Goal: Task Accomplishment & Management: Use online tool/utility

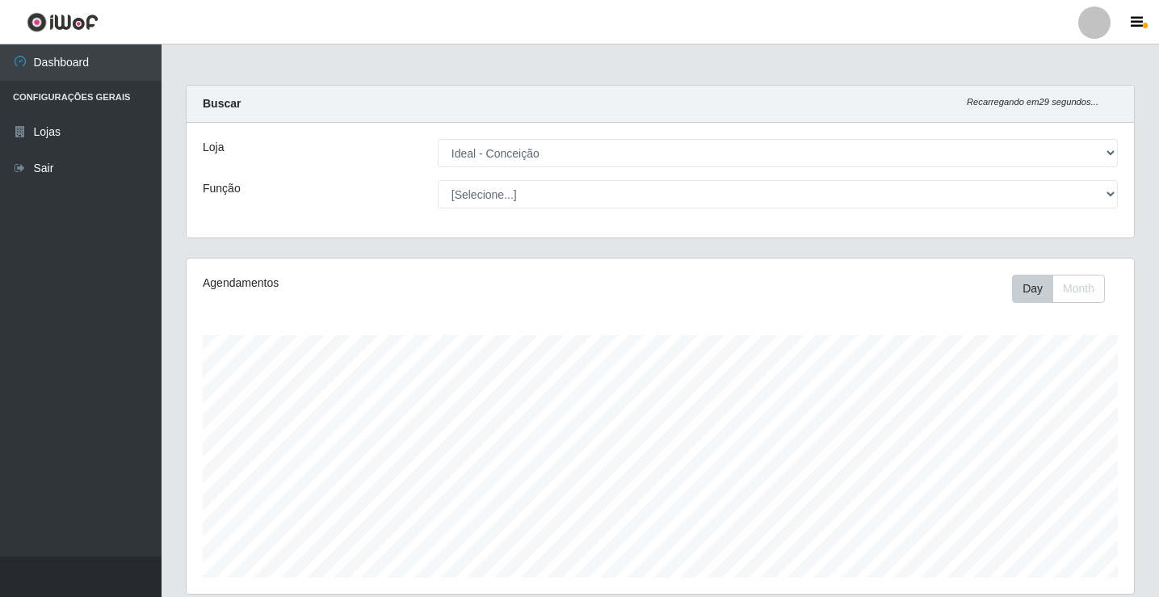
select select "231"
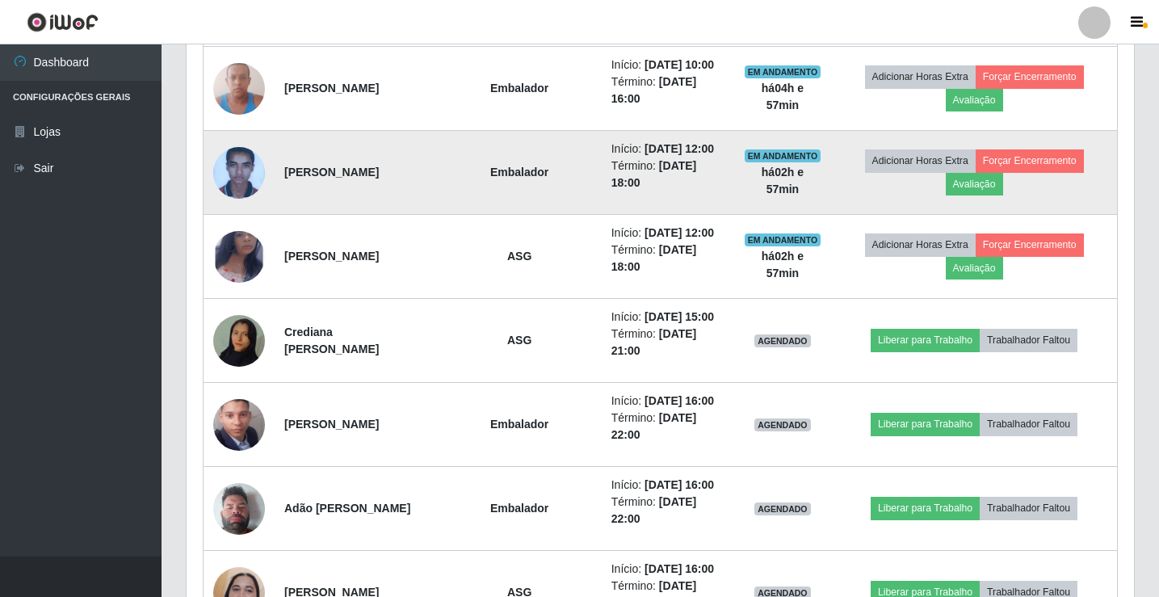
scroll to position [774, 0]
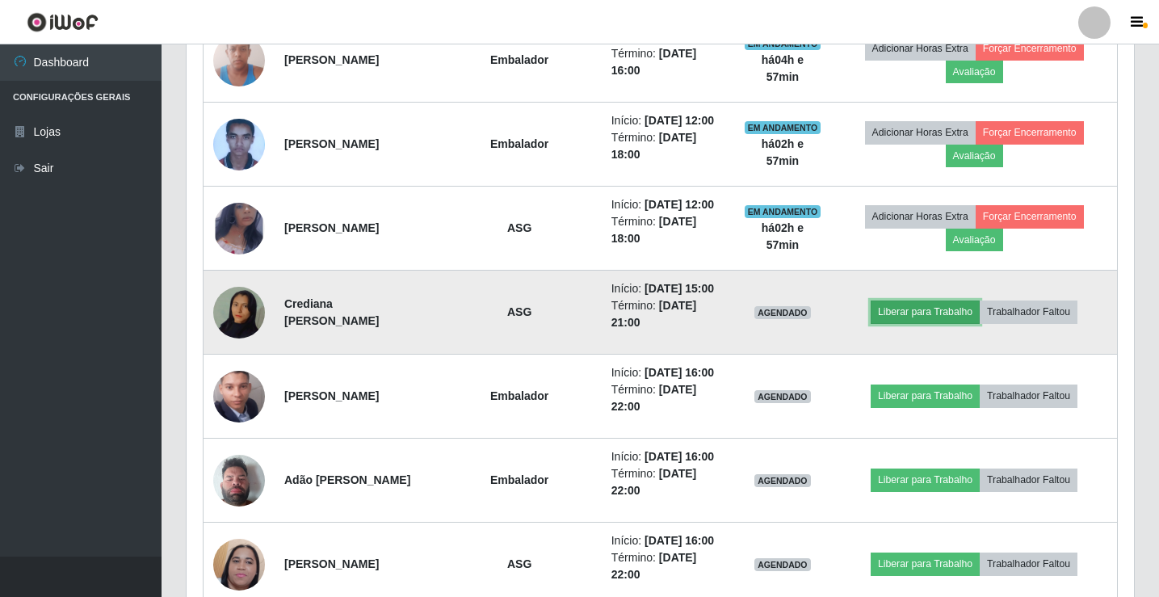
click at [949, 323] on button "Liberar para Trabalho" at bounding box center [925, 311] width 109 height 23
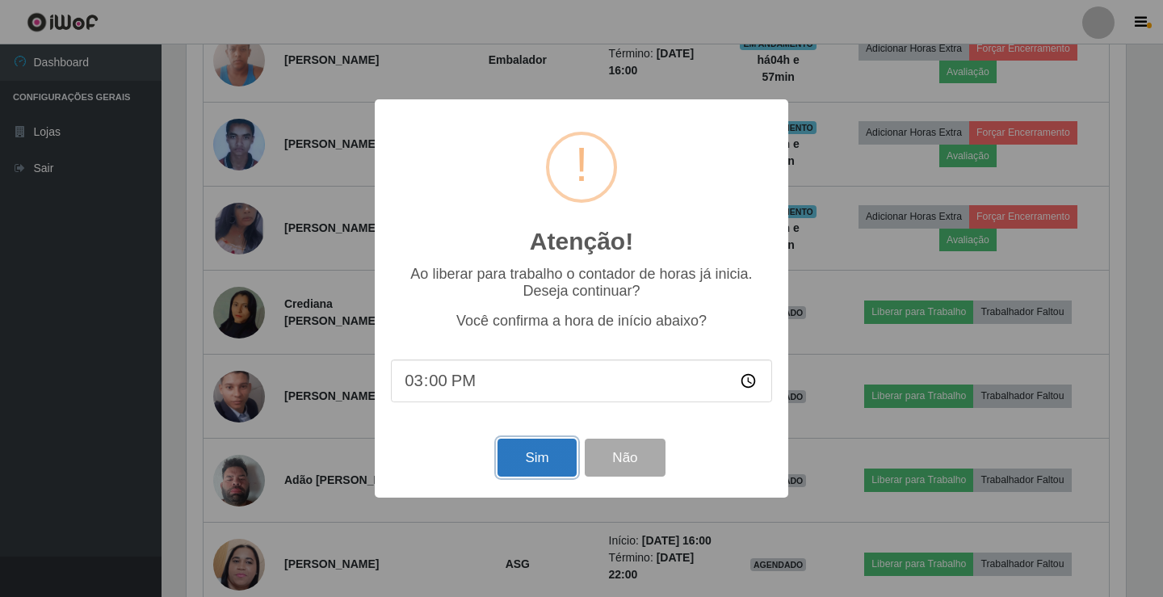
click at [523, 452] on button "Sim" at bounding box center [537, 458] width 78 height 38
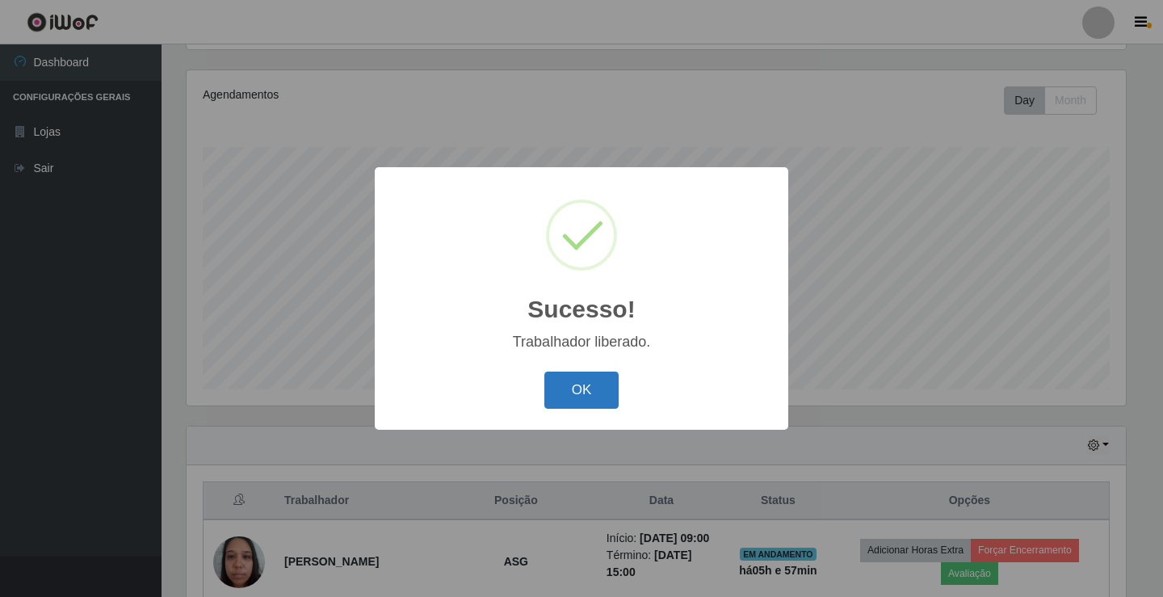
click at [593, 397] on button "OK" at bounding box center [581, 391] width 75 height 38
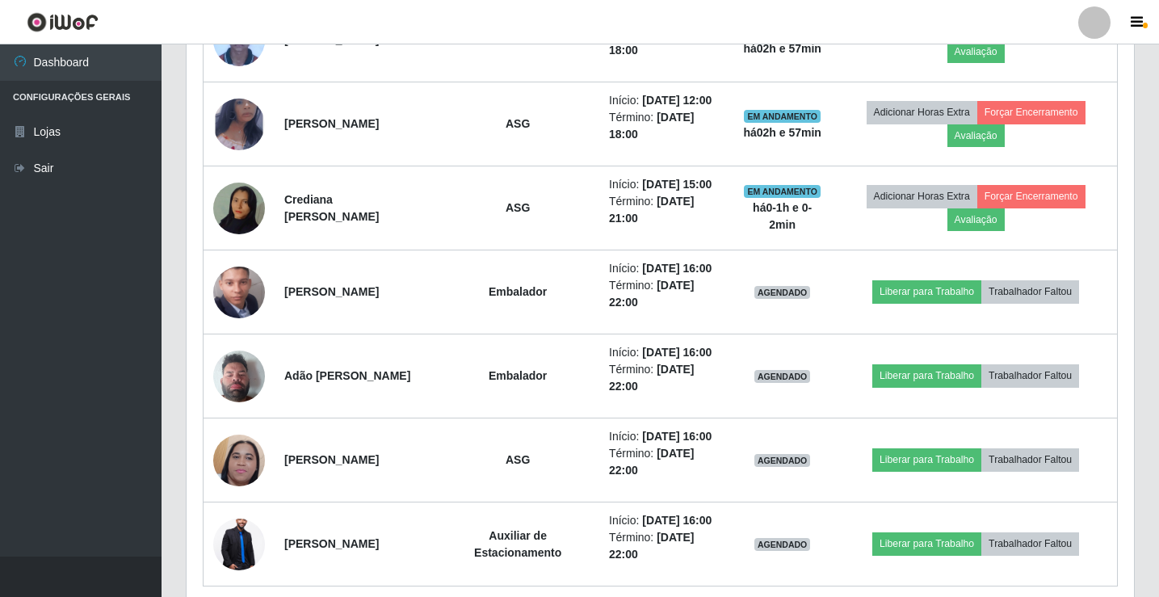
scroll to position [915, 0]
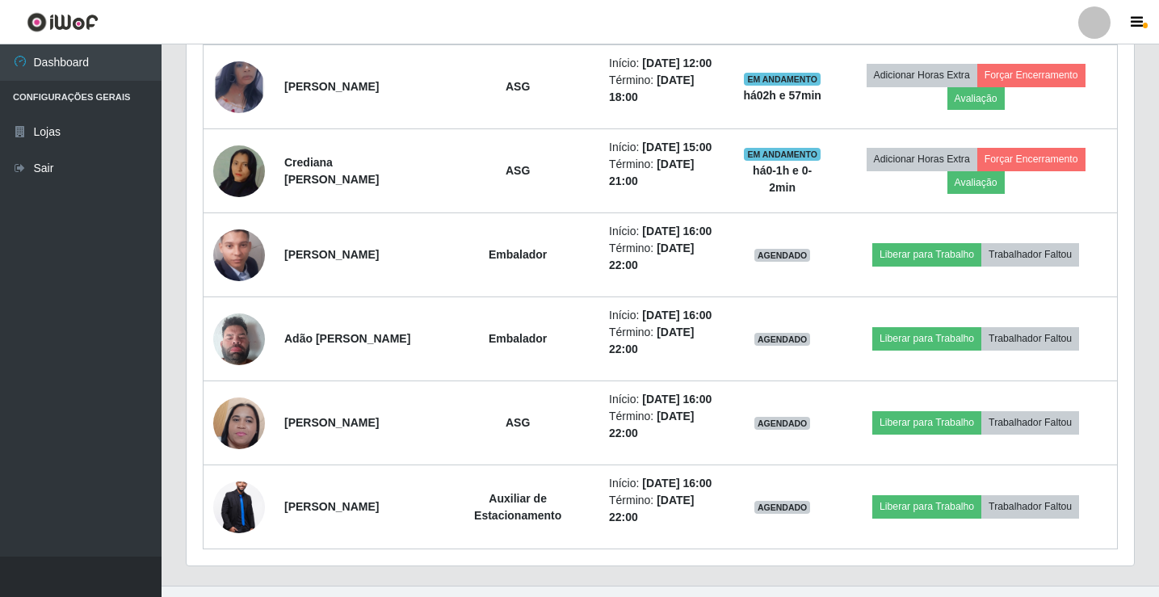
click at [1096, 24] on div at bounding box center [1094, 22] width 32 height 32
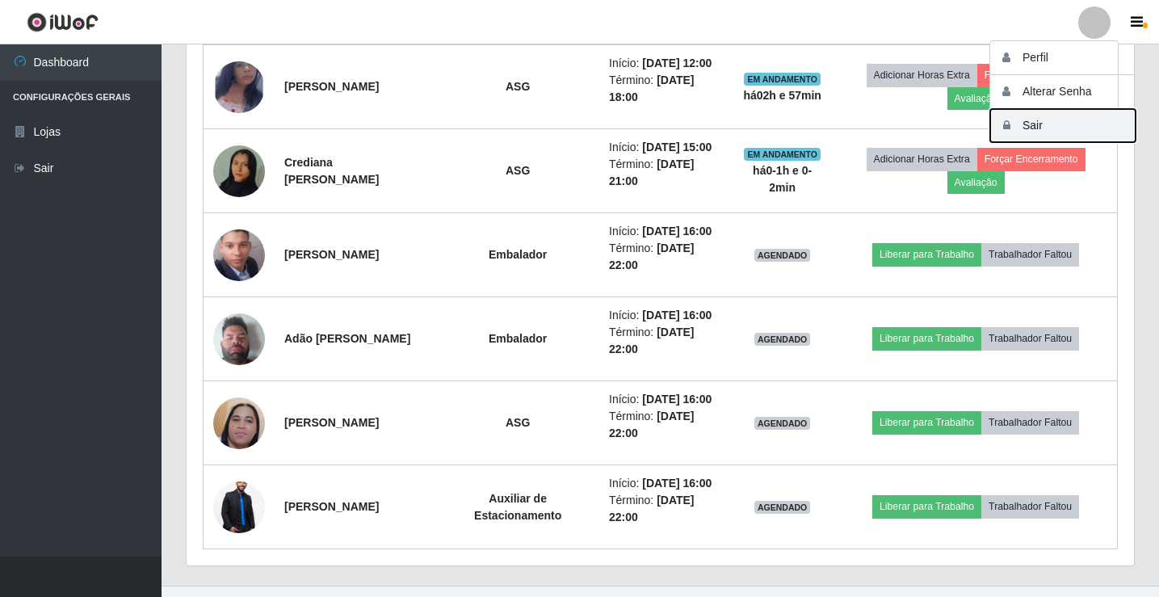
click at [1053, 129] on button "Sair" at bounding box center [1062, 125] width 145 height 33
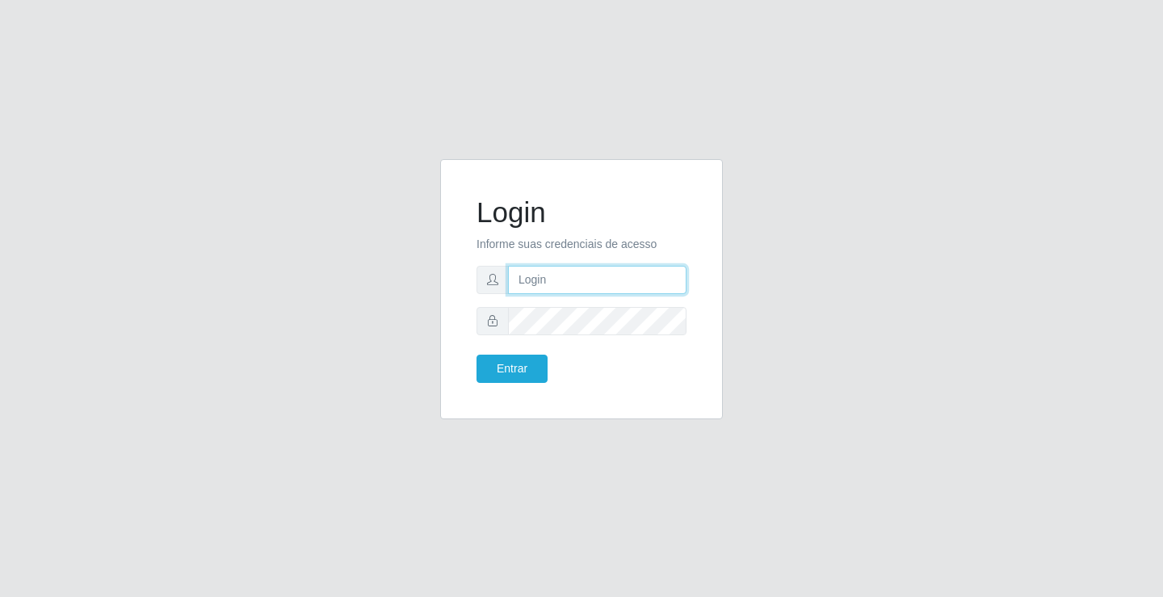
click at [610, 292] on input "text" at bounding box center [597, 280] width 179 height 28
type input "[PERSON_NAME]"
click at [477, 355] on button "Entrar" at bounding box center [512, 369] width 71 height 28
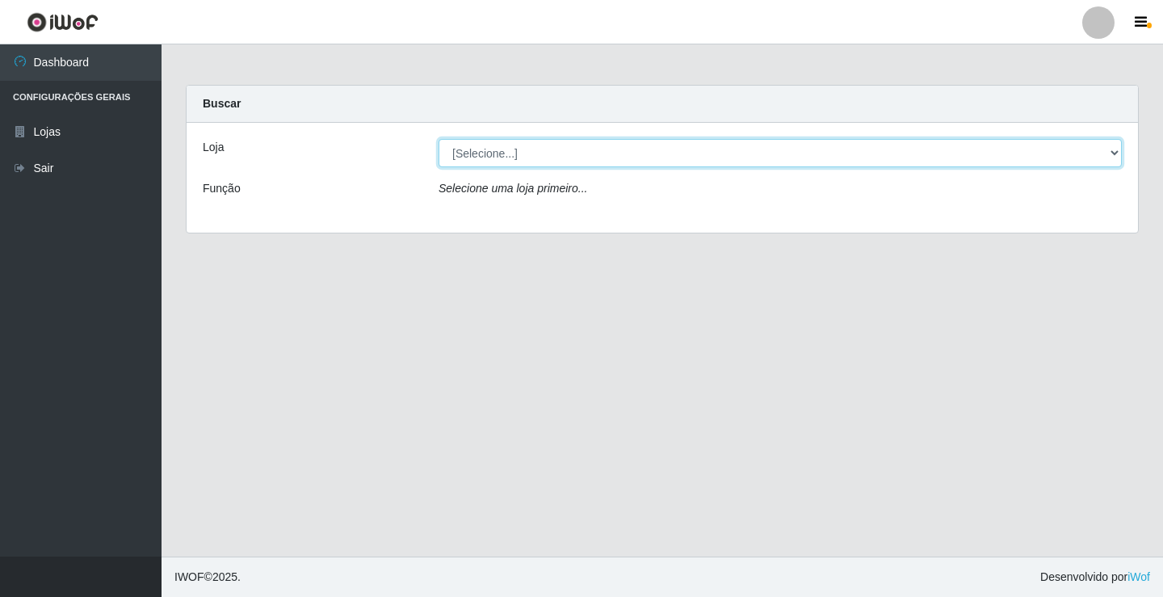
click at [633, 151] on select "[Selecione...] Ideal - Conceição" at bounding box center [780, 153] width 683 height 28
select select "231"
click at [439, 139] on select "[Selecione...] Ideal - Conceição" at bounding box center [780, 153] width 683 height 28
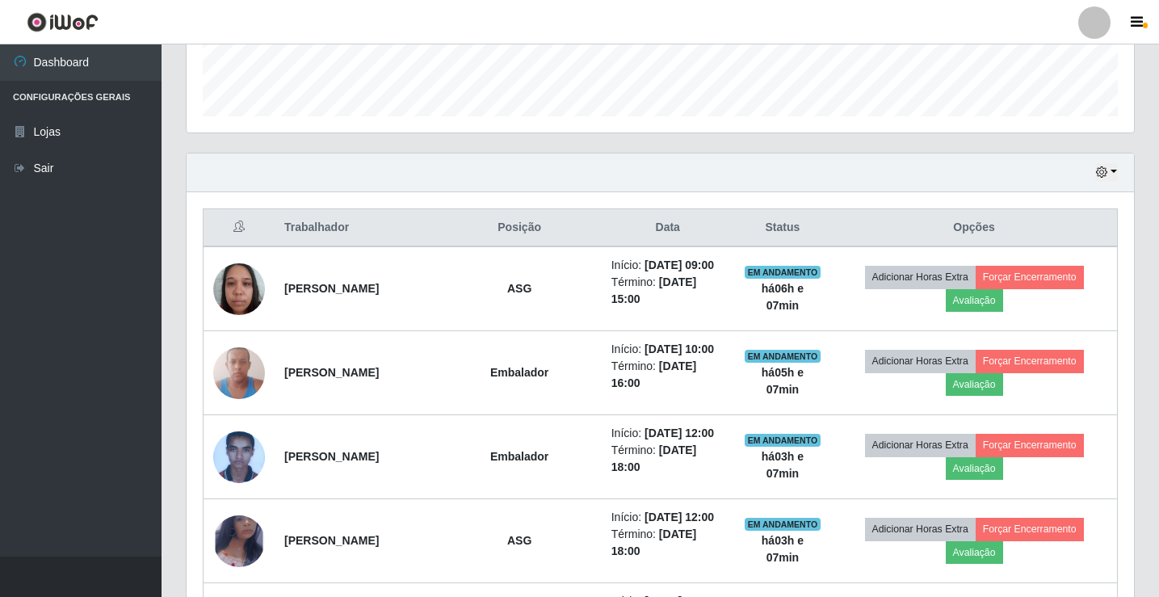
scroll to position [565, 0]
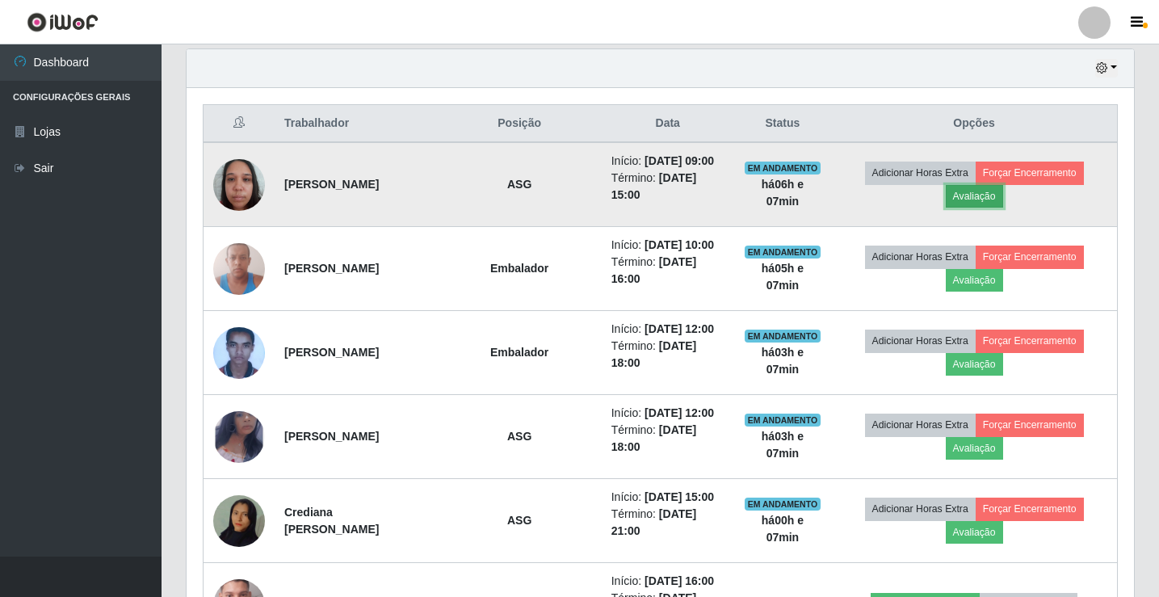
click at [991, 202] on button "Avaliação" at bounding box center [974, 196] width 57 height 23
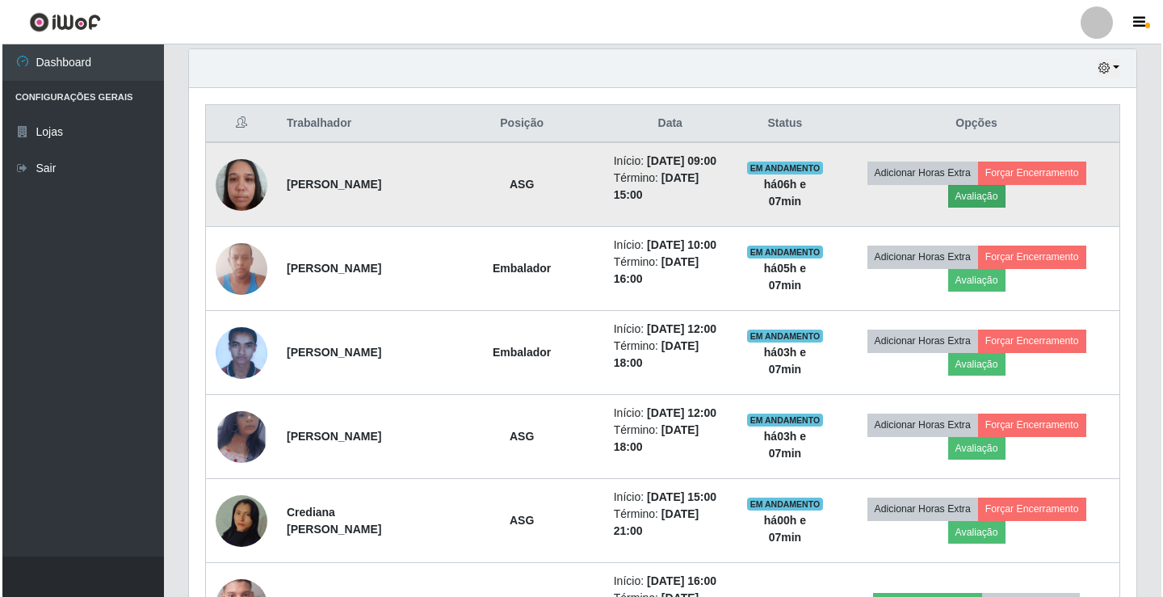
scroll to position [335, 939]
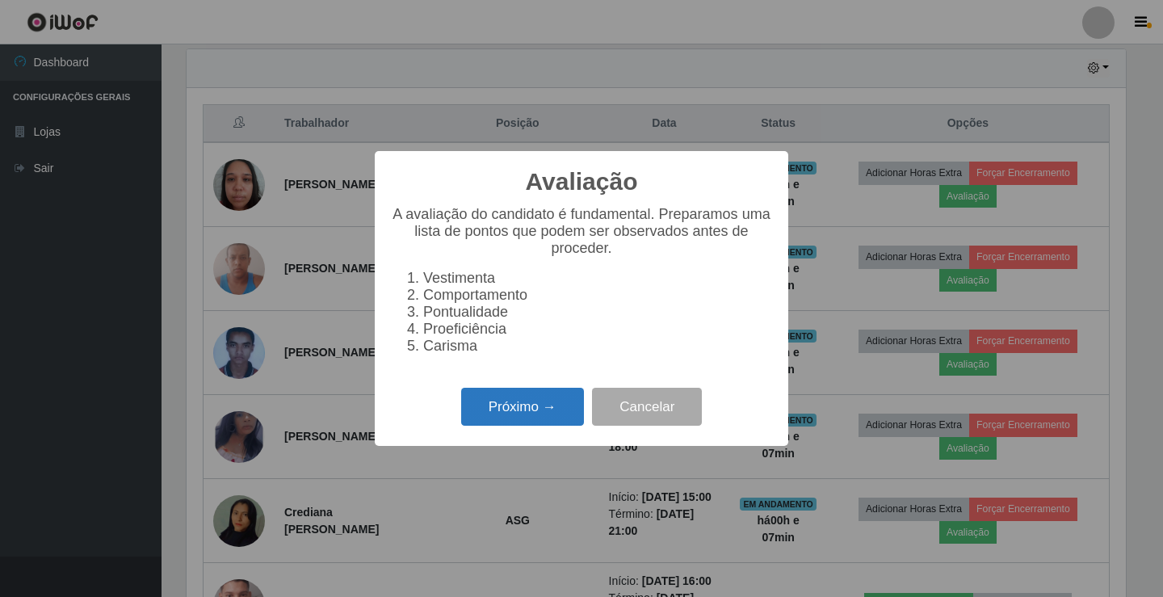
click at [469, 426] on button "Próximo →" at bounding box center [522, 407] width 123 height 38
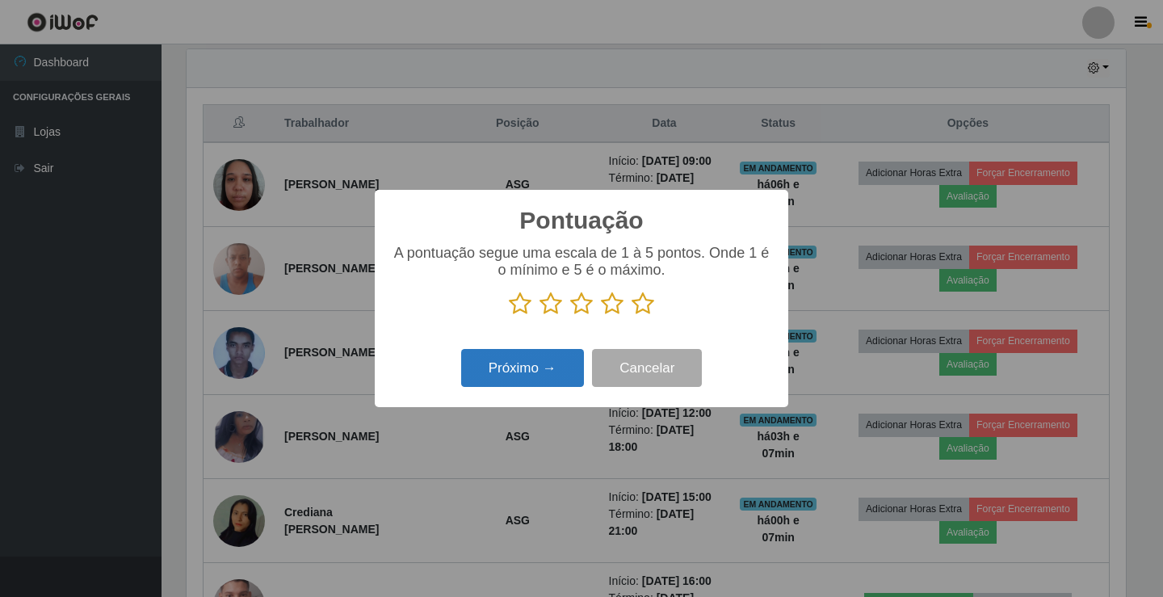
scroll to position [807453, 806849]
click at [606, 311] on icon at bounding box center [612, 304] width 23 height 24
click at [601, 316] on input "radio" at bounding box center [601, 316] width 0 height 0
click at [484, 385] on button "Próximo →" at bounding box center [522, 368] width 123 height 38
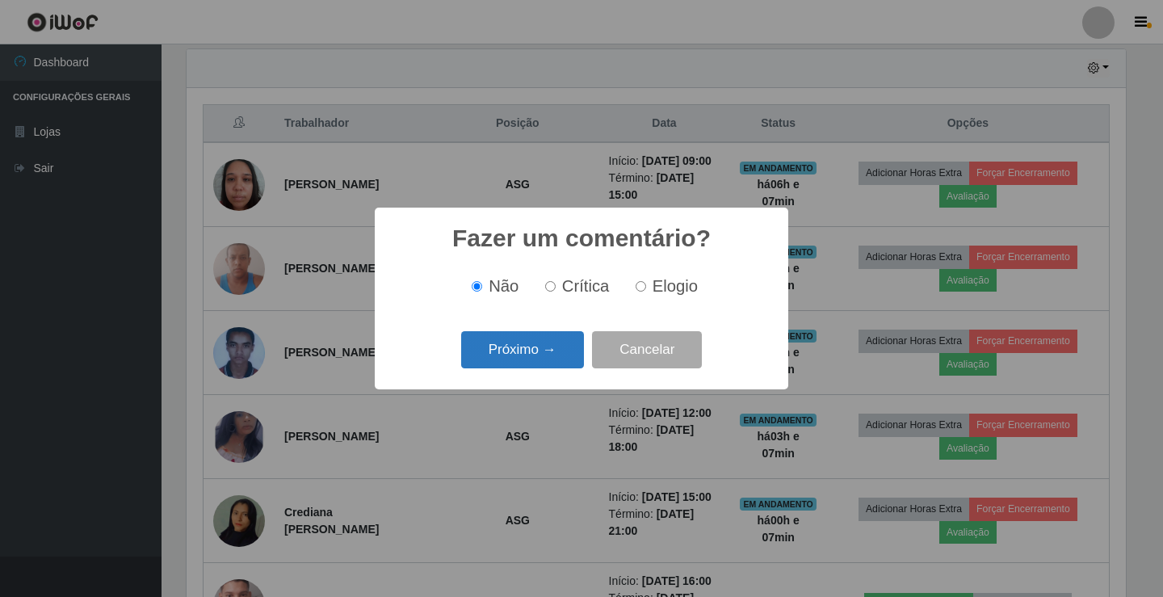
click at [518, 356] on button "Próximo →" at bounding box center [522, 350] width 123 height 38
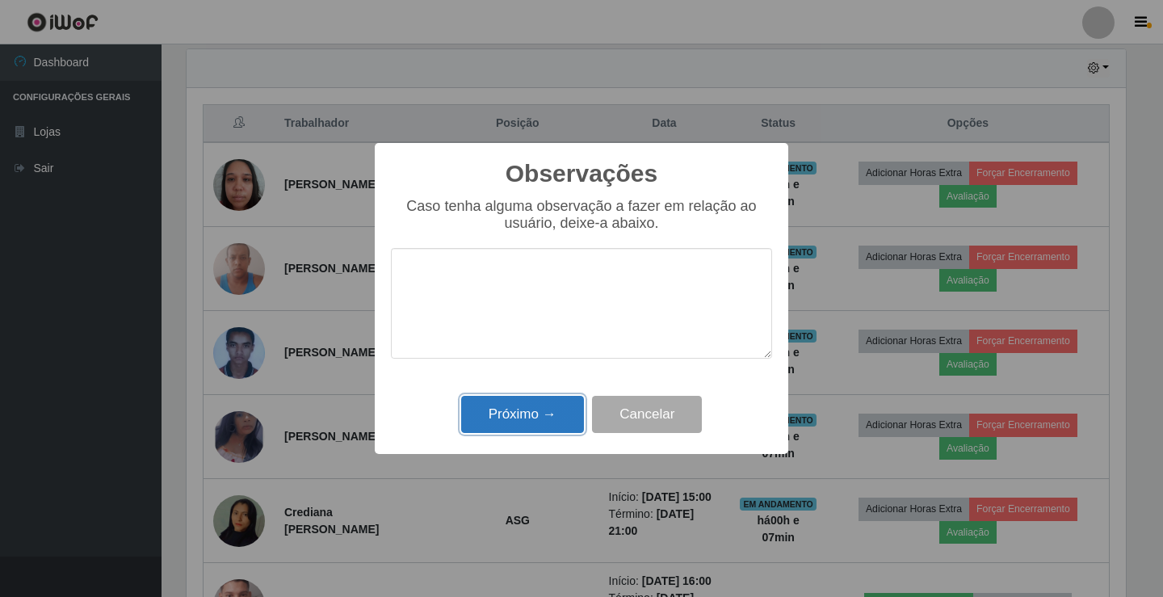
click at [526, 407] on button "Próximo →" at bounding box center [522, 415] width 123 height 38
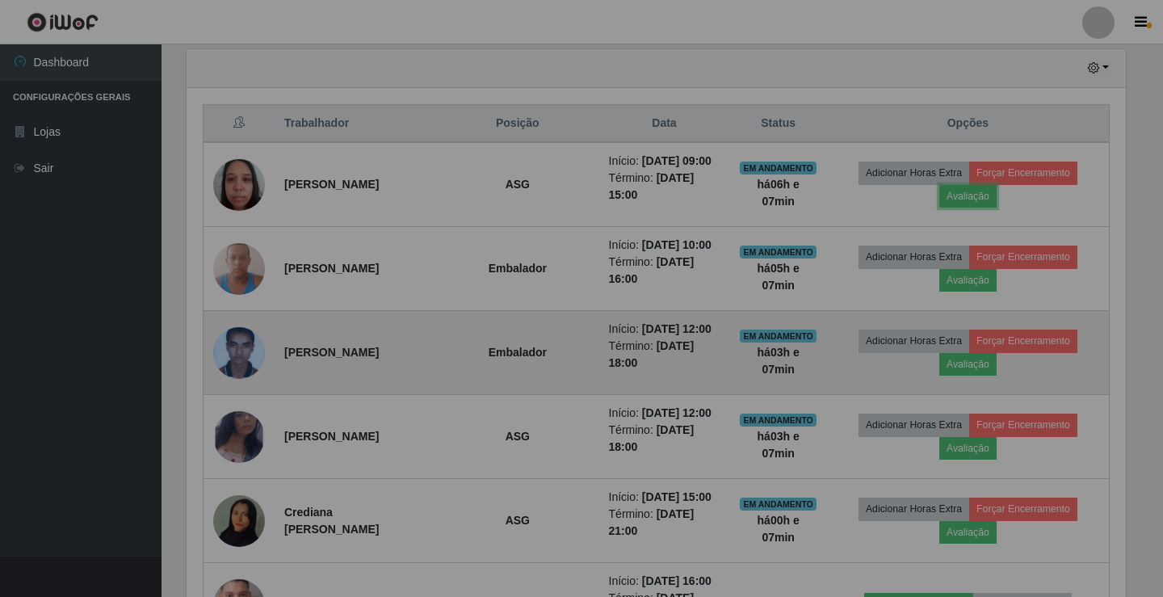
scroll to position [335, 948]
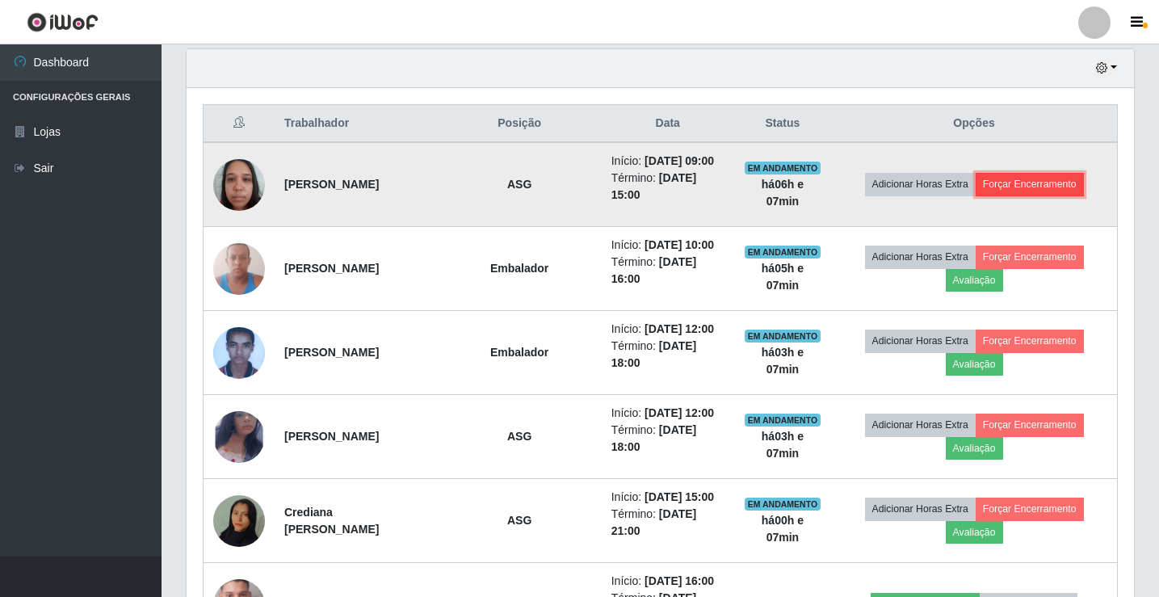
click at [1014, 195] on button "Forçar Encerramento" at bounding box center [1030, 184] width 108 height 23
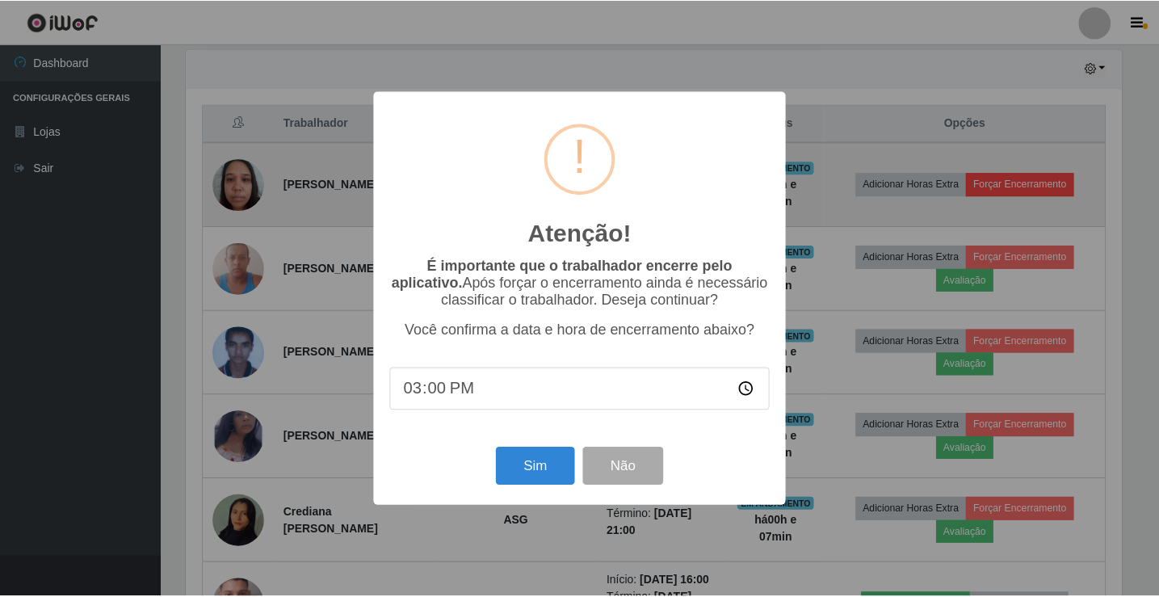
scroll to position [335, 939]
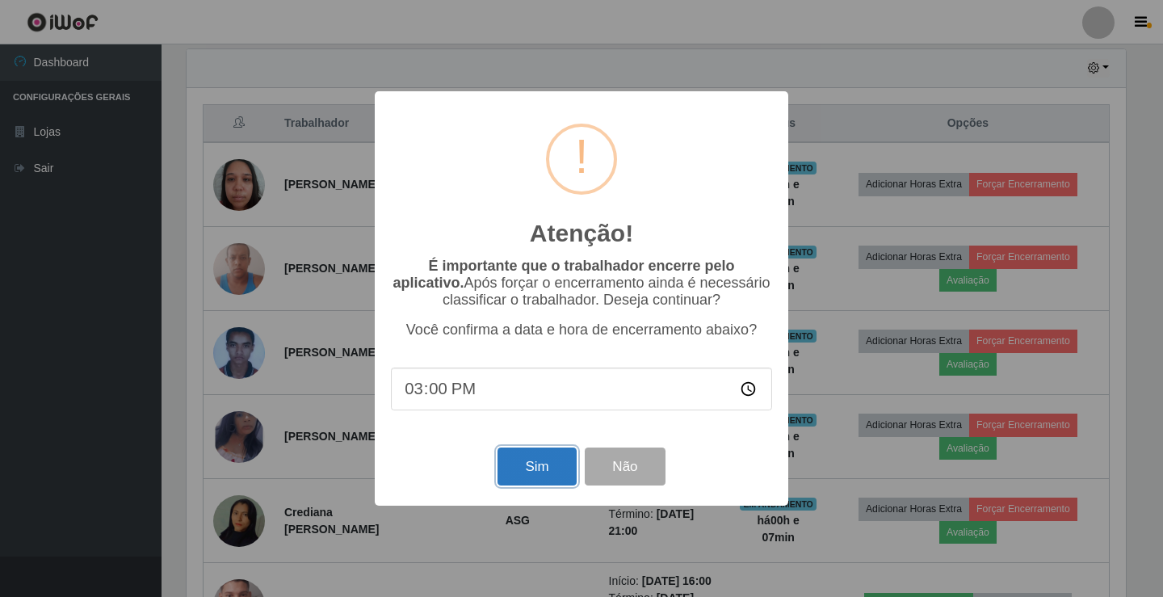
click at [540, 460] on button "Sim" at bounding box center [537, 467] width 78 height 38
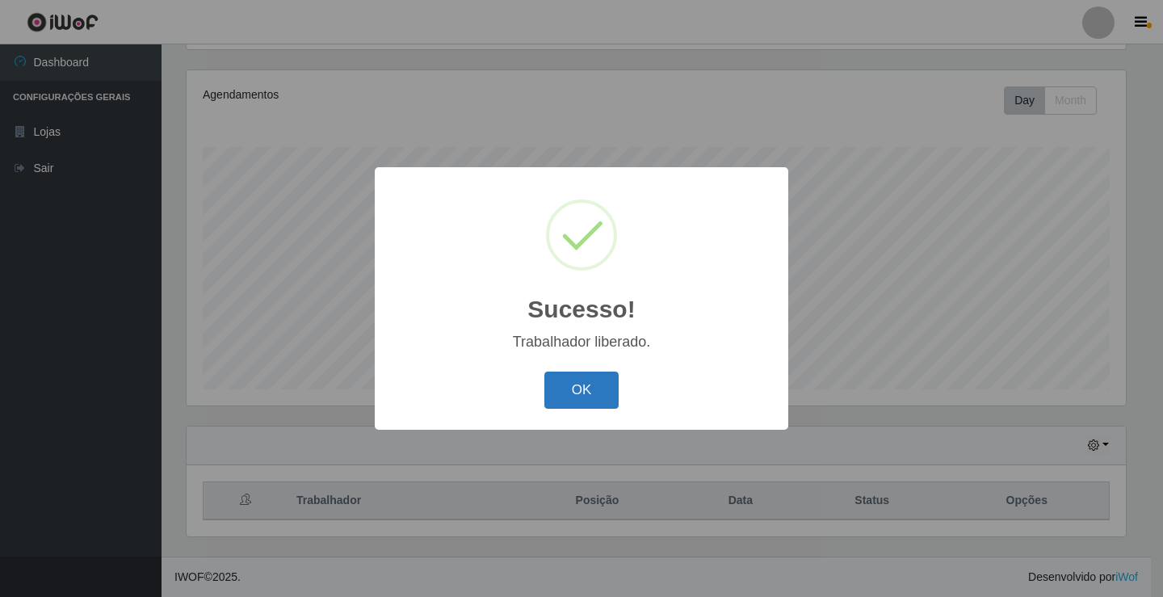
click at [565, 388] on button "OK" at bounding box center [581, 391] width 75 height 38
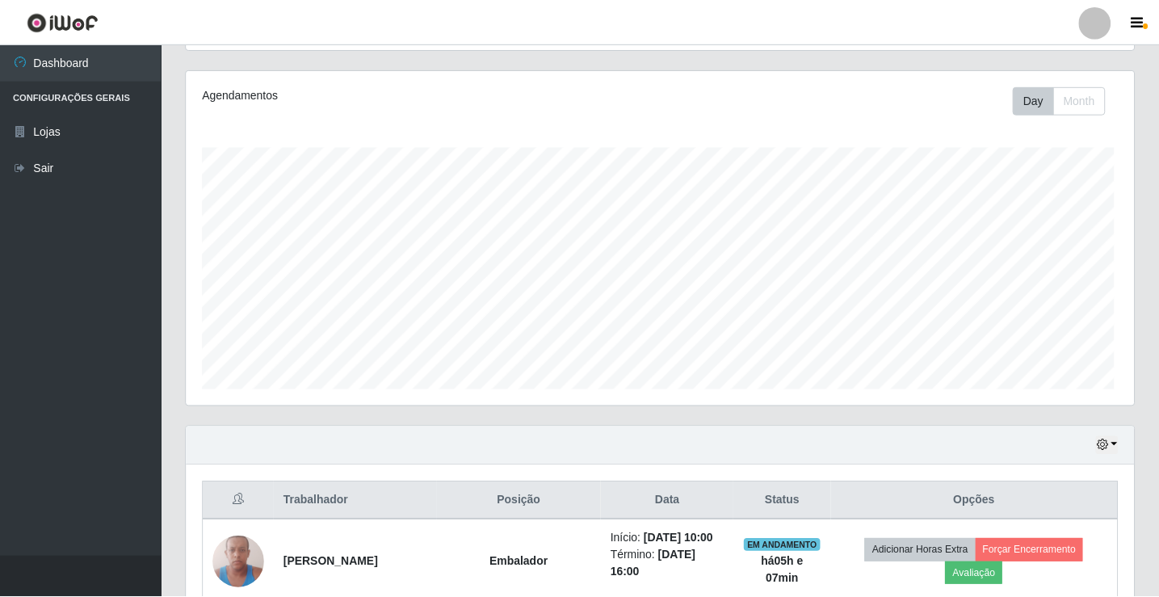
scroll to position [335, 948]
click at [1094, 27] on div at bounding box center [1094, 22] width 32 height 32
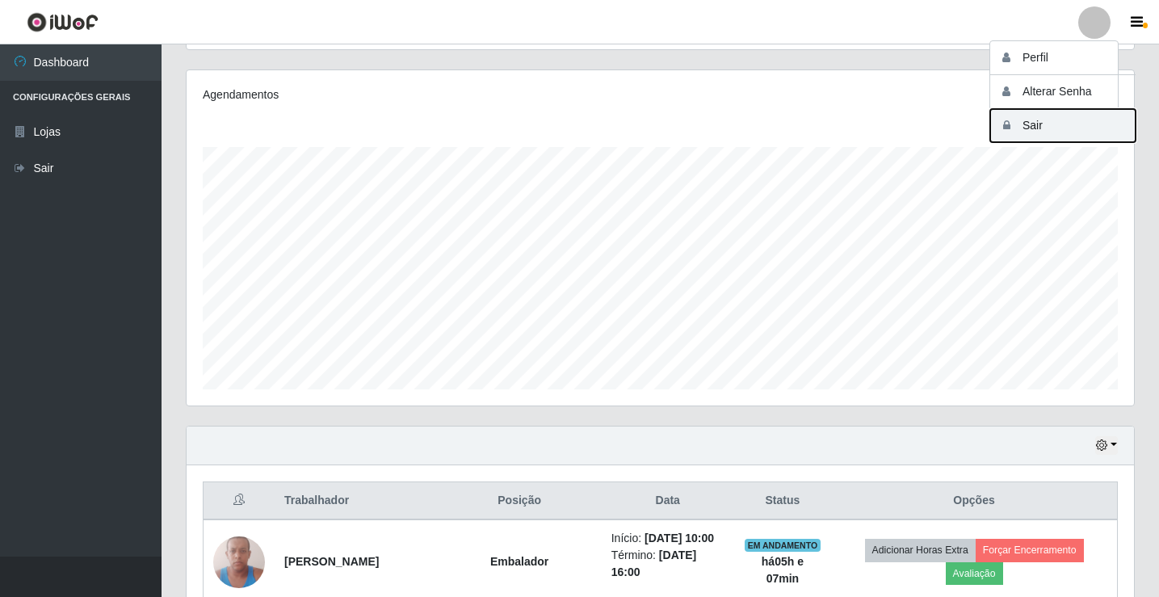
click at [1079, 114] on button "Sair" at bounding box center [1062, 125] width 145 height 33
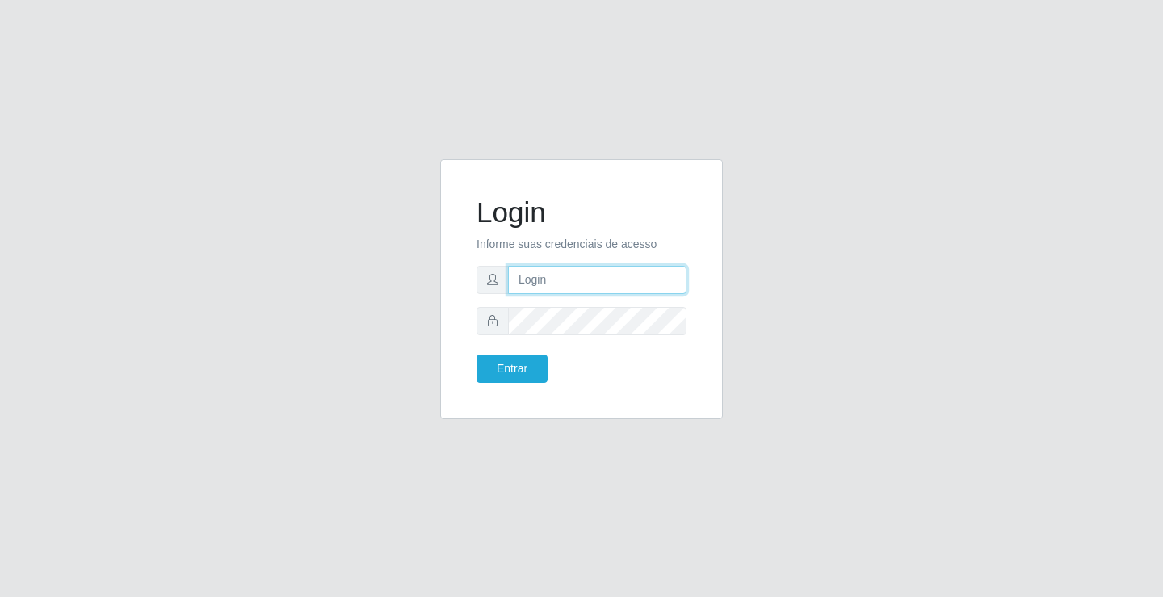
click at [565, 282] on input "text" at bounding box center [597, 280] width 179 height 28
type input "zivaneide@ideal"
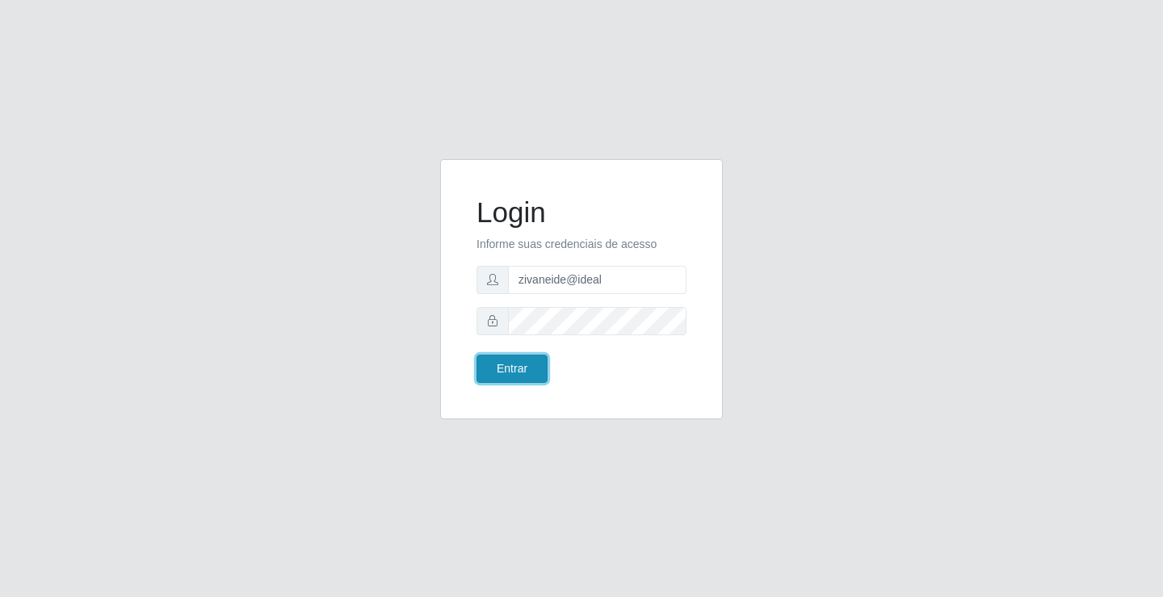
click at [535, 359] on button "Entrar" at bounding box center [512, 369] width 71 height 28
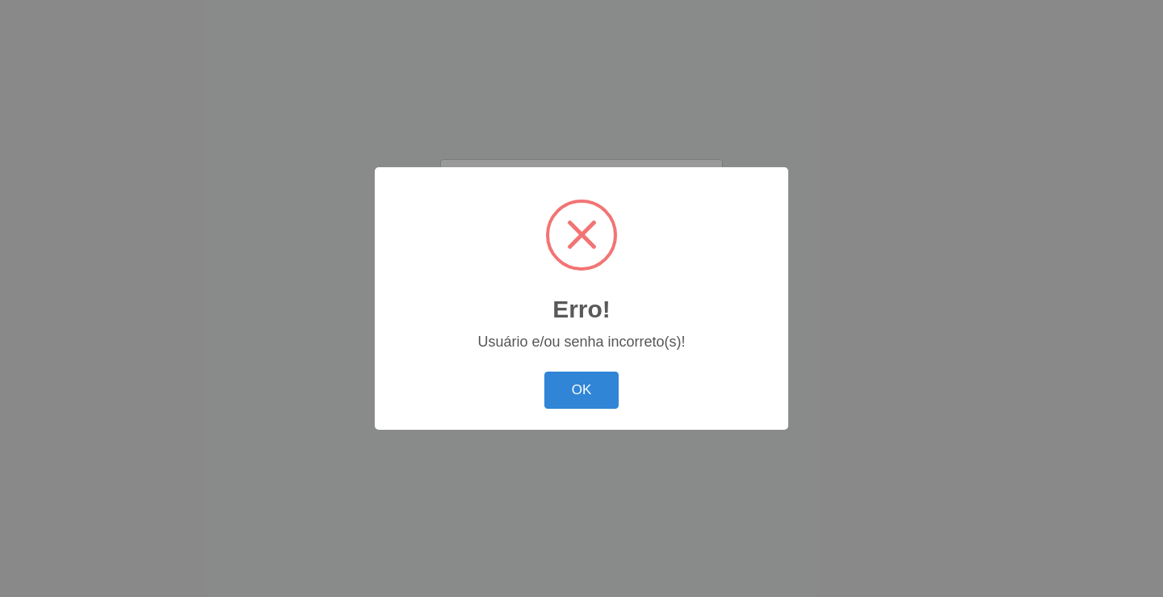
click at [515, 367] on div "OK Cancel" at bounding box center [581, 390] width 381 height 46
click at [655, 392] on div "OK Cancel" at bounding box center [581, 390] width 381 height 46
click at [569, 387] on button "OK" at bounding box center [581, 391] width 75 height 38
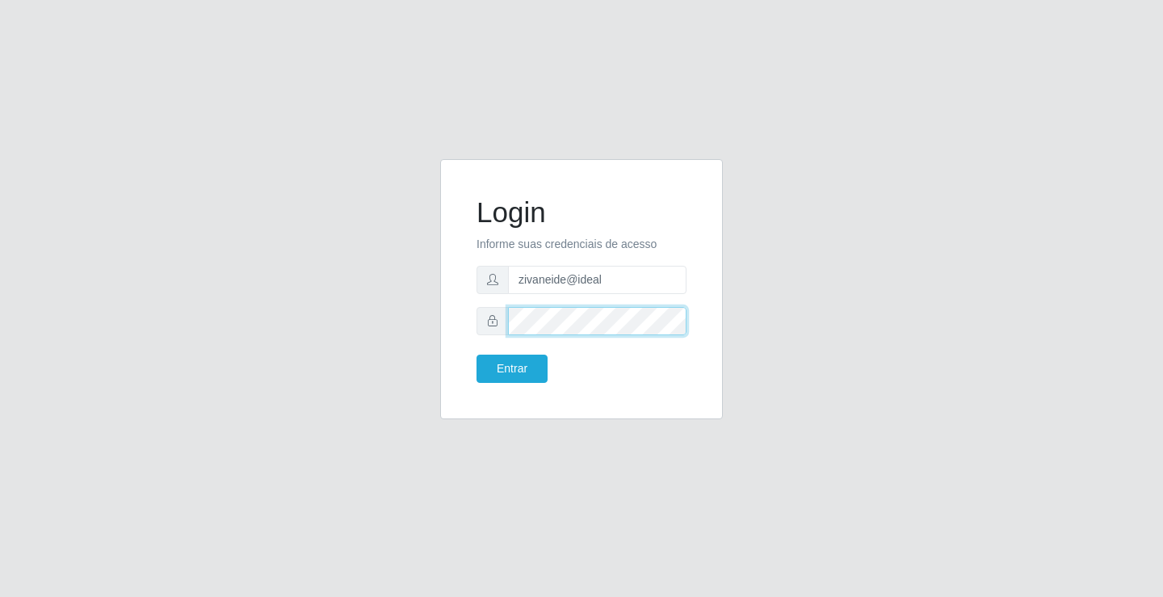
click at [477, 355] on button "Entrar" at bounding box center [512, 369] width 71 height 28
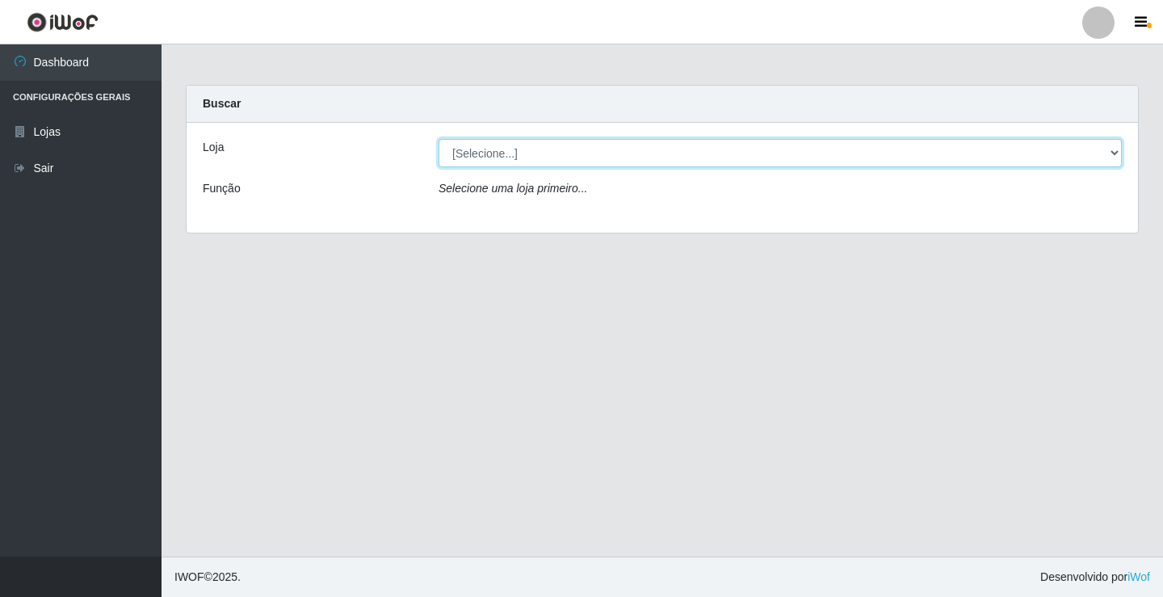
click at [1116, 153] on select "[Selecione...] Ideal - Conceição" at bounding box center [780, 153] width 683 height 28
select select "231"
click at [439, 139] on select "[Selecione...] Ideal - Conceição" at bounding box center [780, 153] width 683 height 28
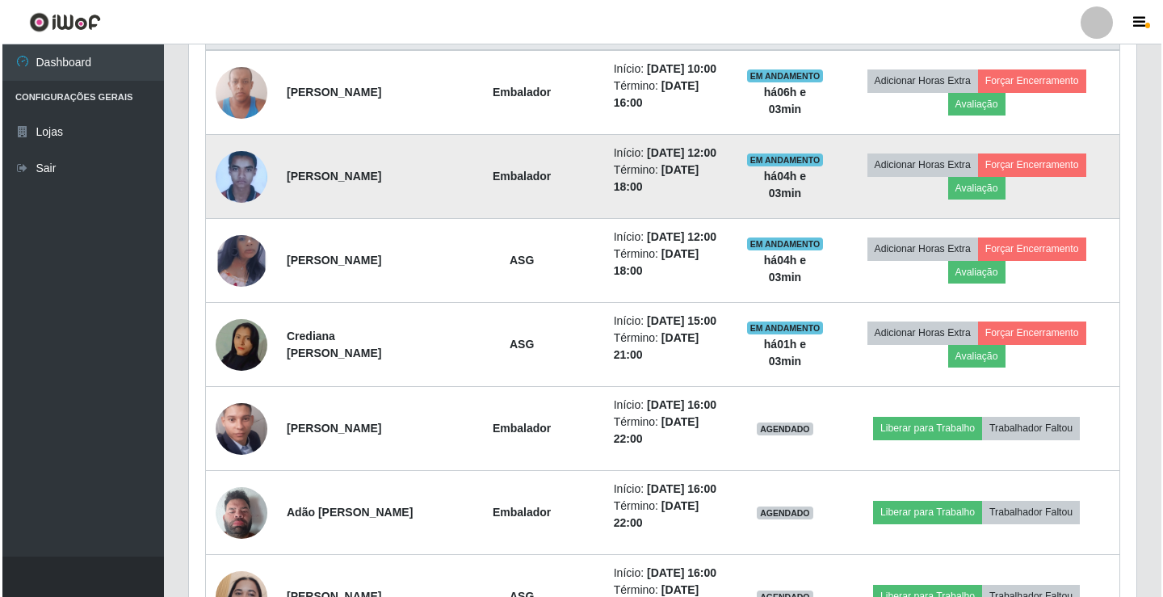
scroll to position [565, 0]
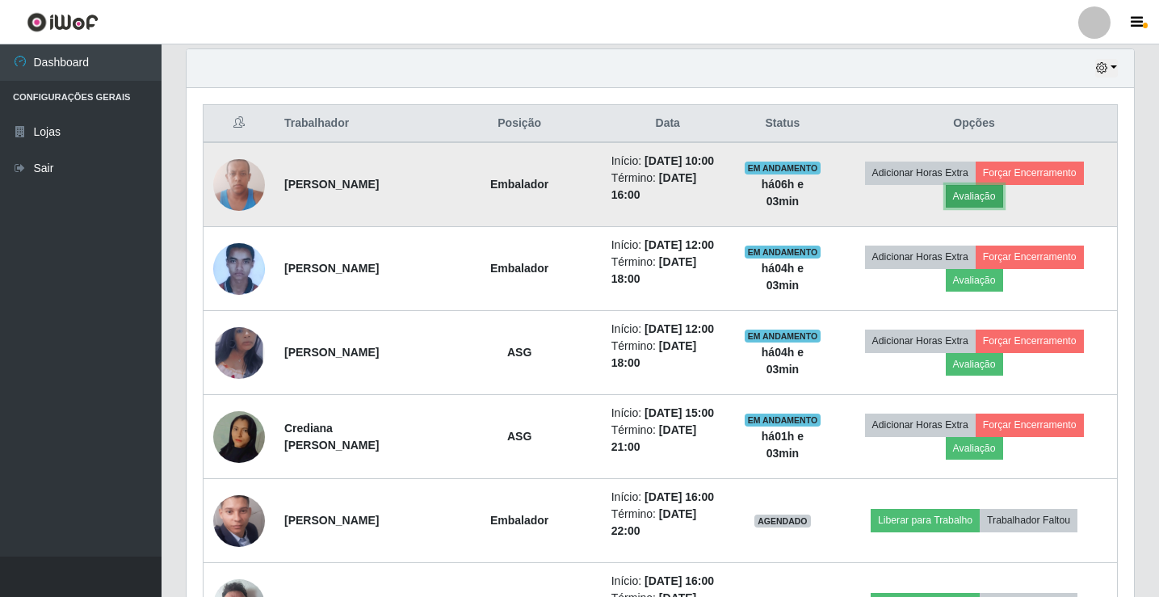
click at [985, 198] on button "Avaliação" at bounding box center [974, 196] width 57 height 23
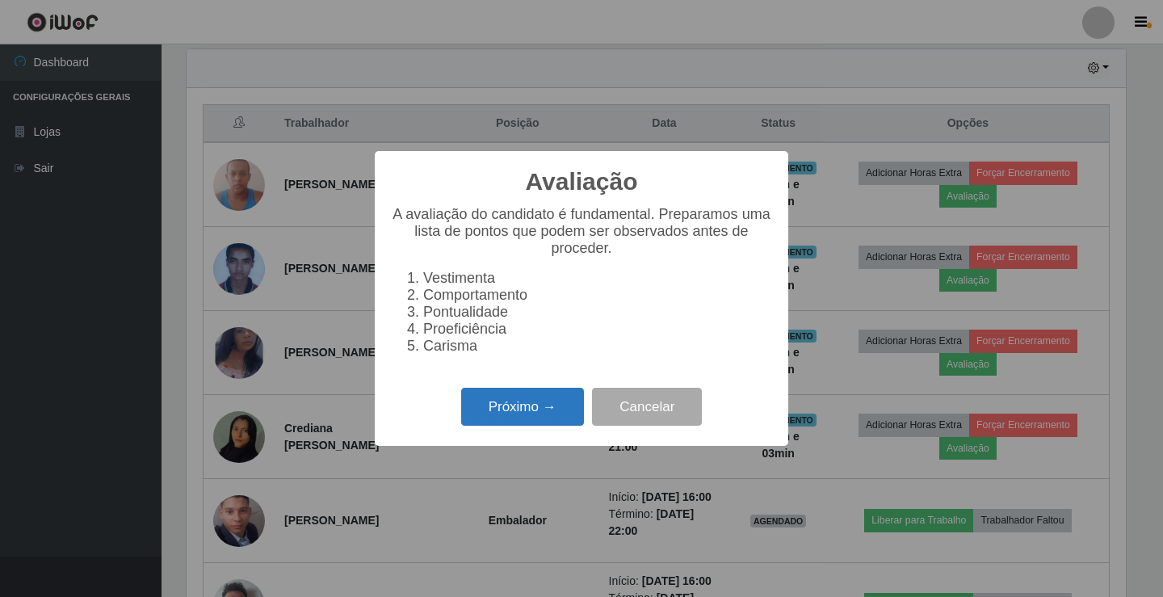
click at [527, 409] on button "Próximo →" at bounding box center [522, 407] width 123 height 38
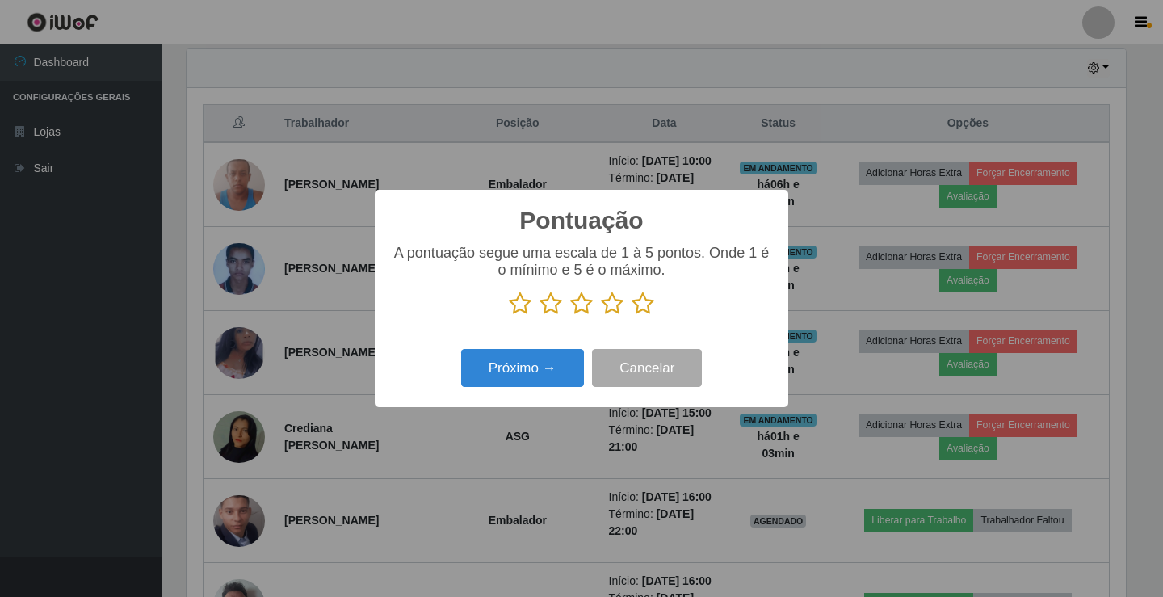
click at [579, 306] on icon at bounding box center [581, 304] width 23 height 24
click at [570, 316] on input "radio" at bounding box center [570, 316] width 0 height 0
click at [553, 365] on button "Próximo →" at bounding box center [522, 368] width 123 height 38
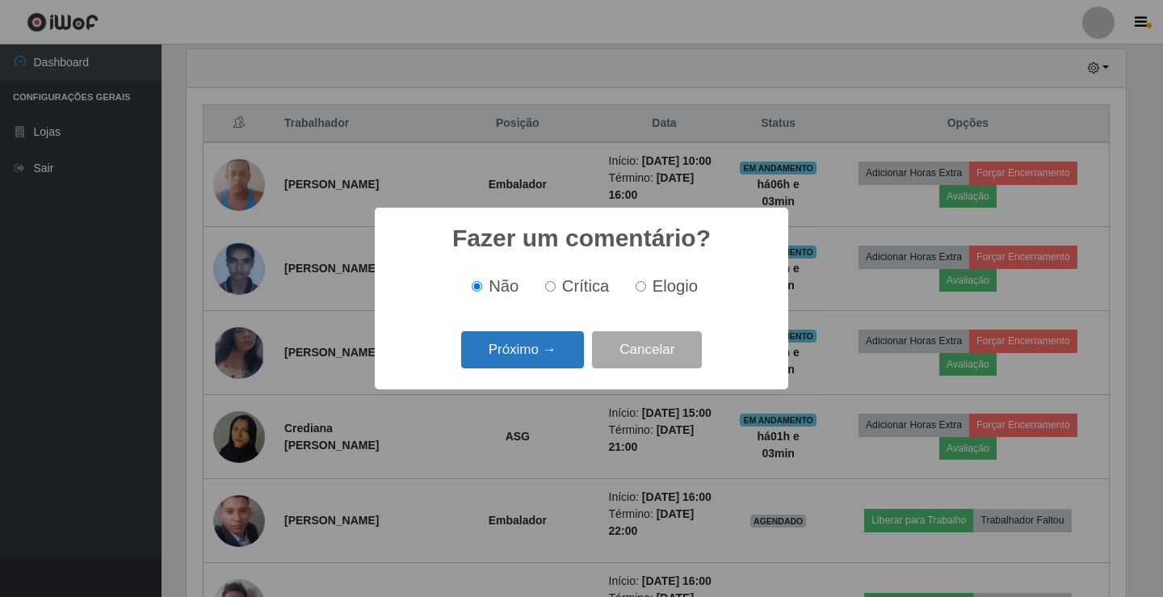
click at [555, 347] on button "Próximo →" at bounding box center [522, 350] width 123 height 38
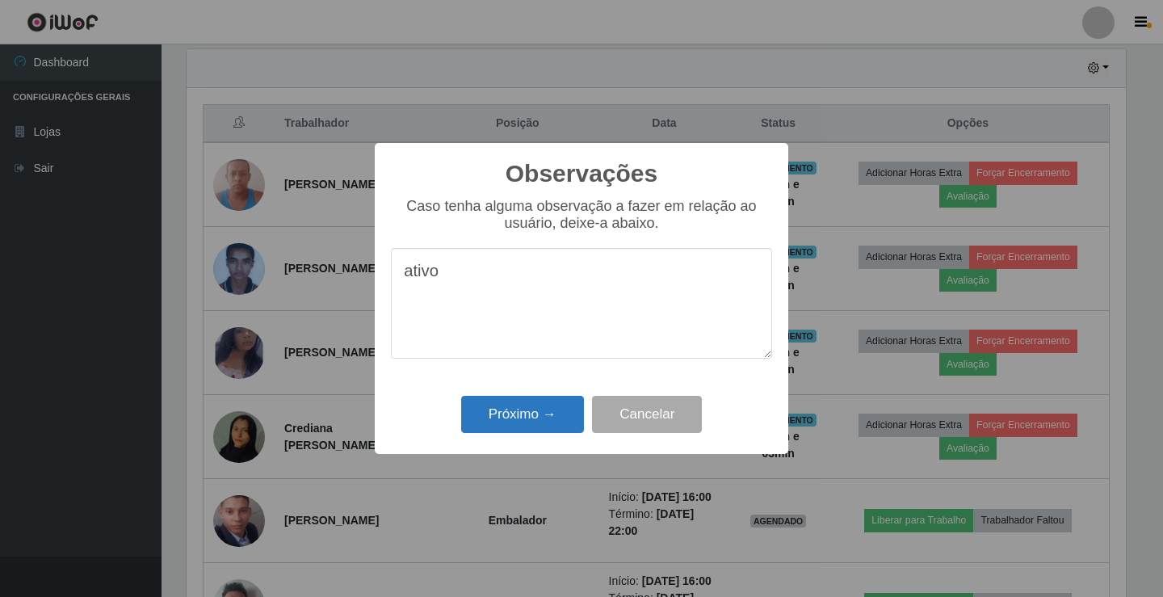
type textarea "ativo"
click at [532, 409] on button "Próximo →" at bounding box center [522, 415] width 123 height 38
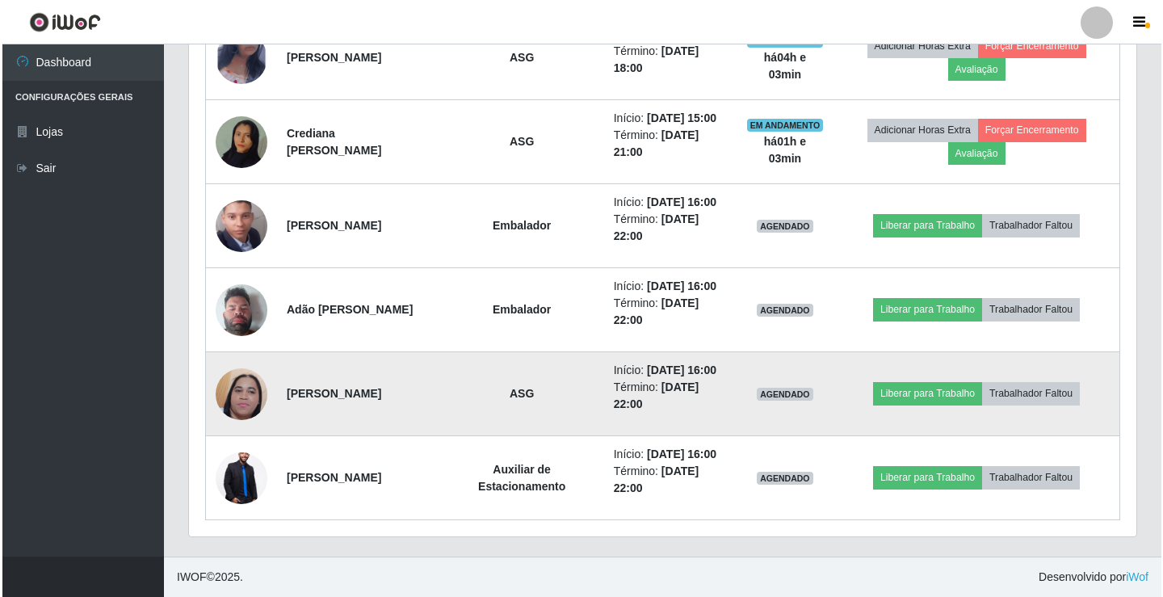
scroll to position [996, 0]
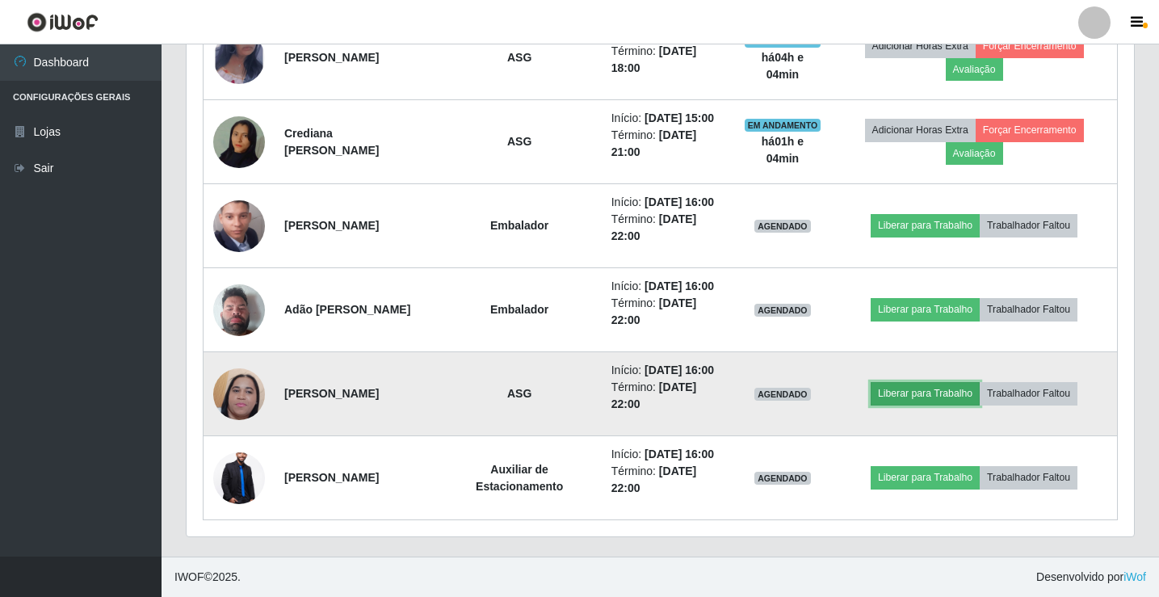
click at [961, 382] on button "Liberar para Trabalho" at bounding box center [925, 393] width 109 height 23
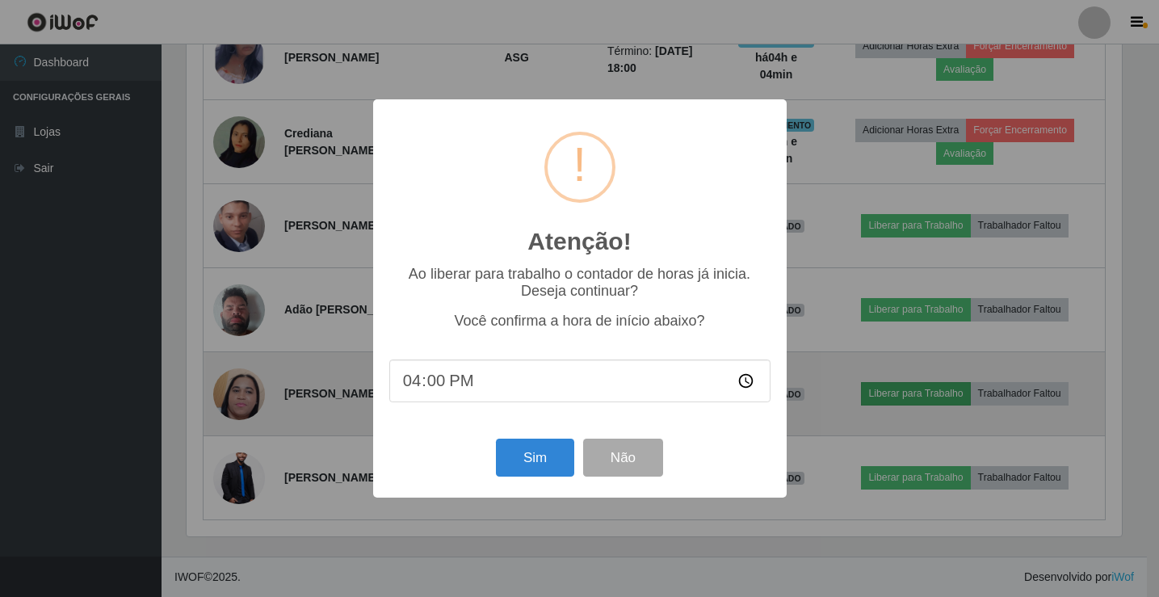
scroll to position [335, 939]
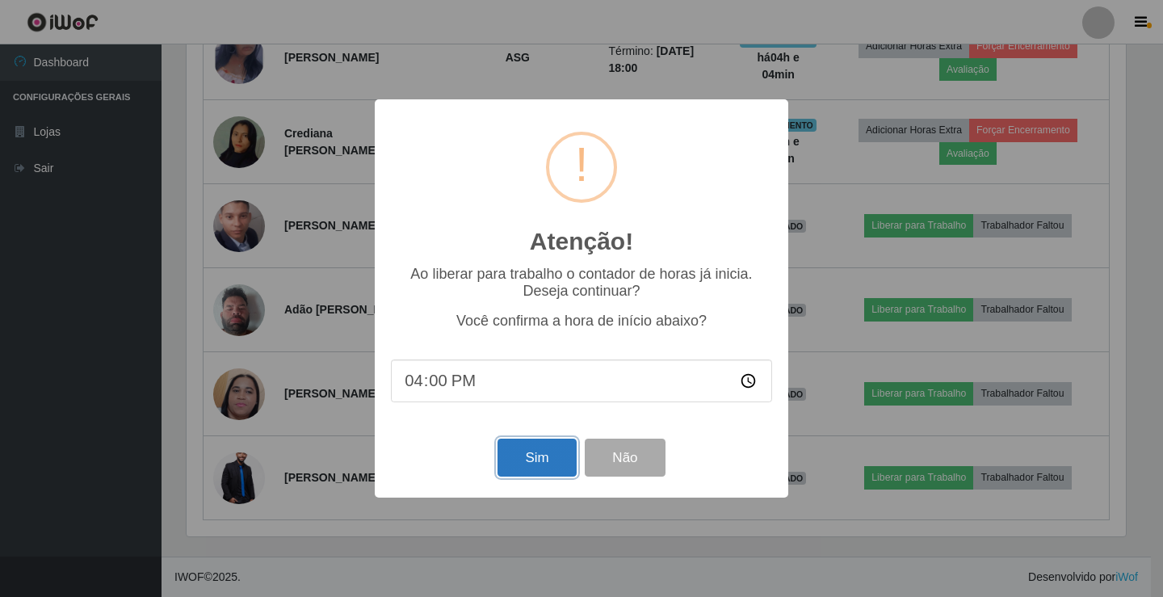
click at [533, 455] on button "Sim" at bounding box center [537, 458] width 78 height 38
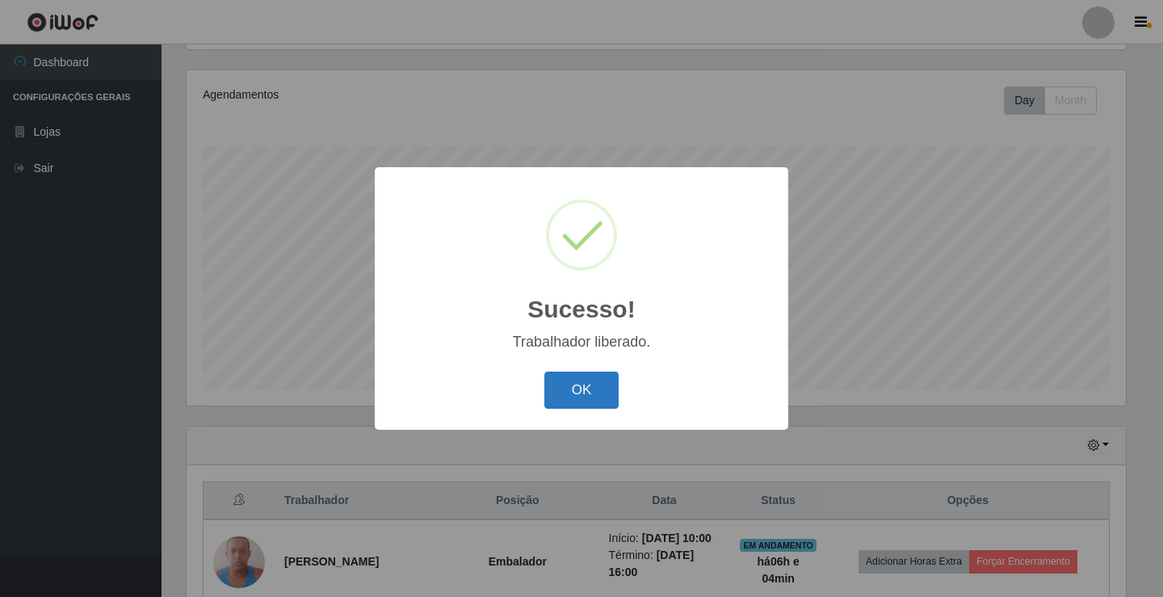
click at [580, 397] on button "OK" at bounding box center [581, 391] width 75 height 38
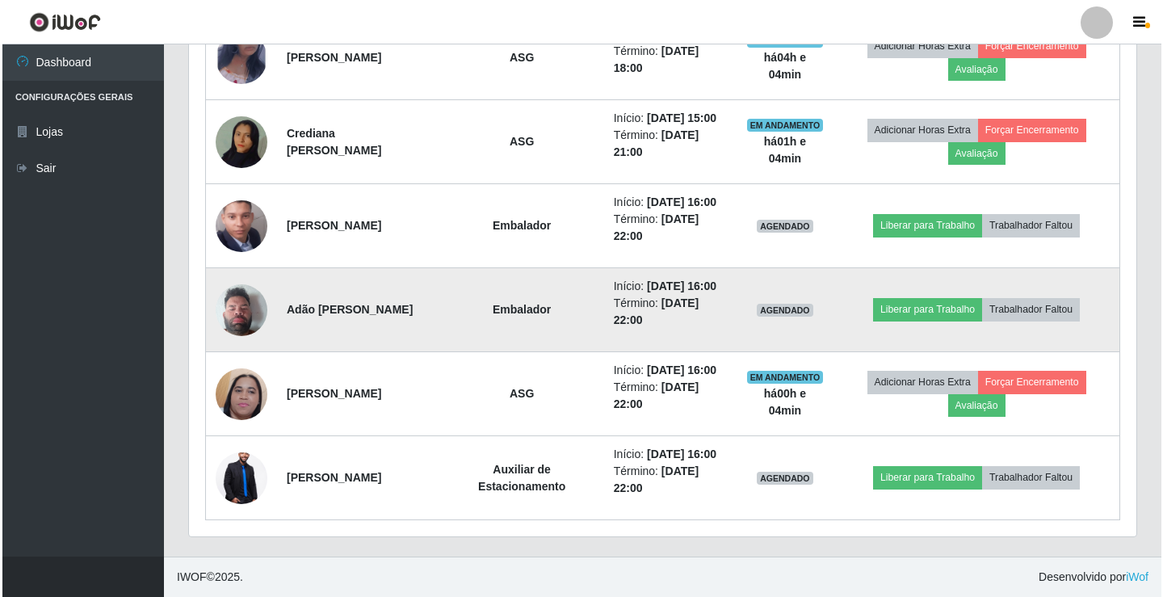
scroll to position [996, 0]
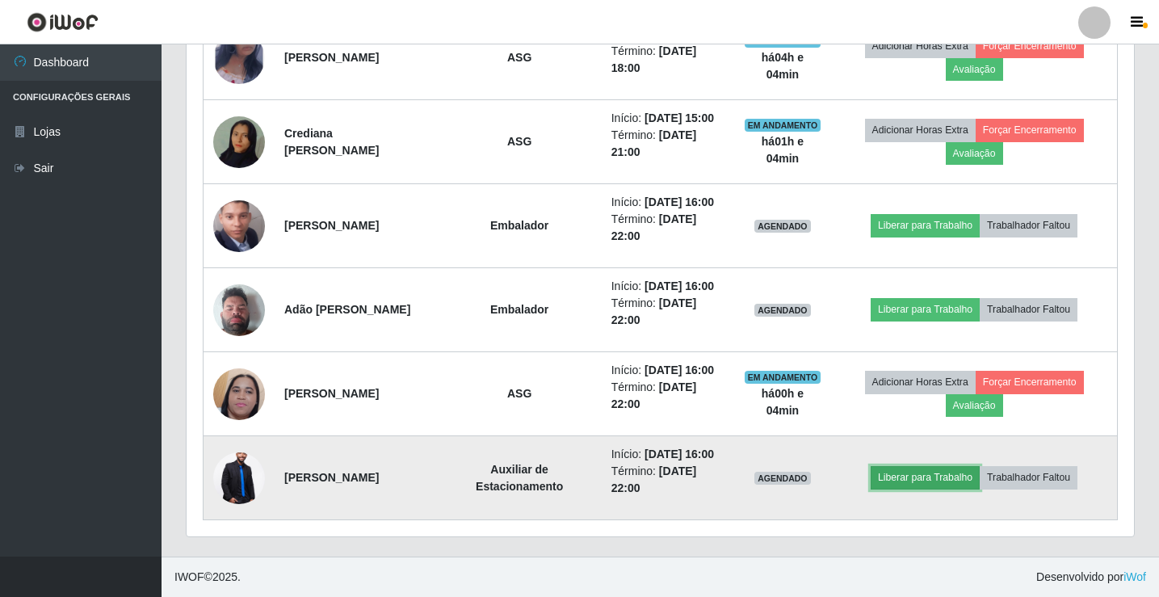
click at [957, 472] on button "Liberar para Trabalho" at bounding box center [925, 477] width 109 height 23
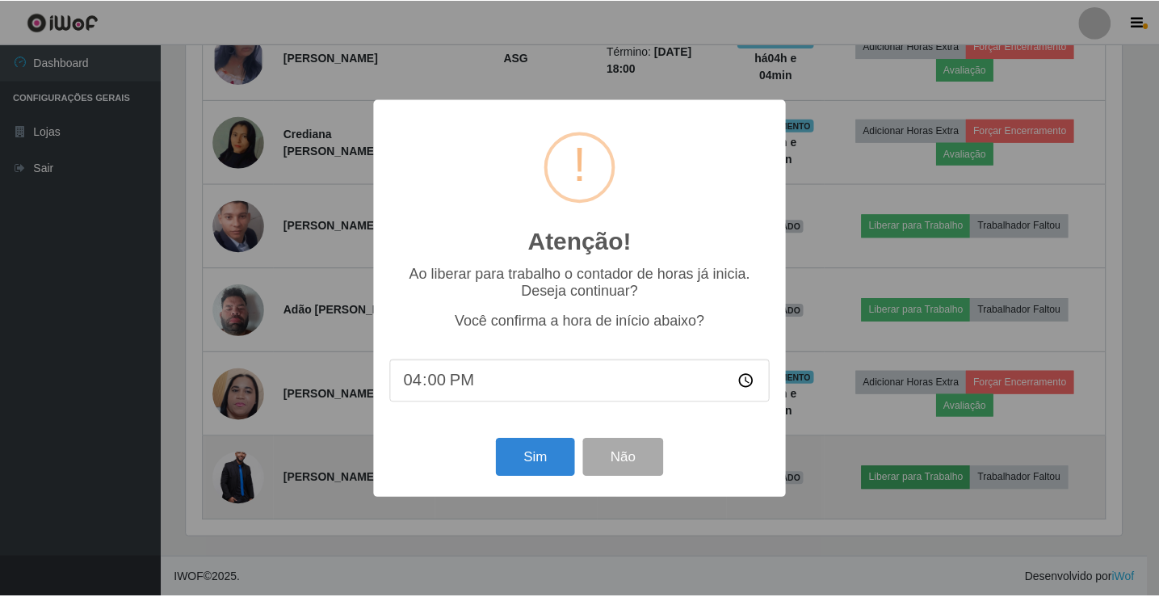
scroll to position [335, 939]
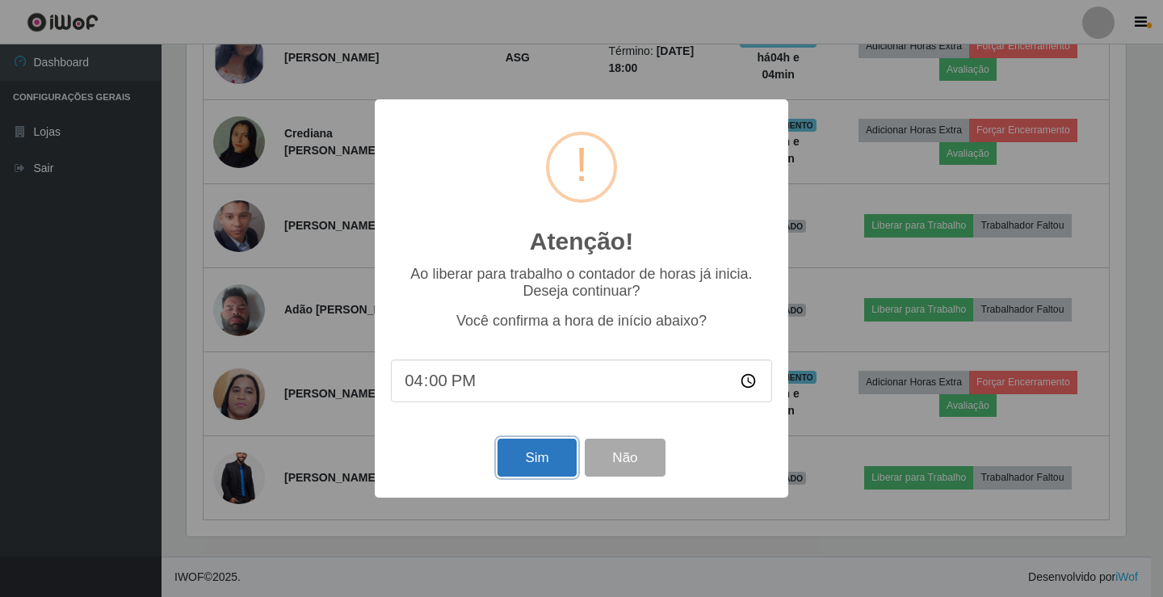
click at [518, 464] on button "Sim" at bounding box center [537, 458] width 78 height 38
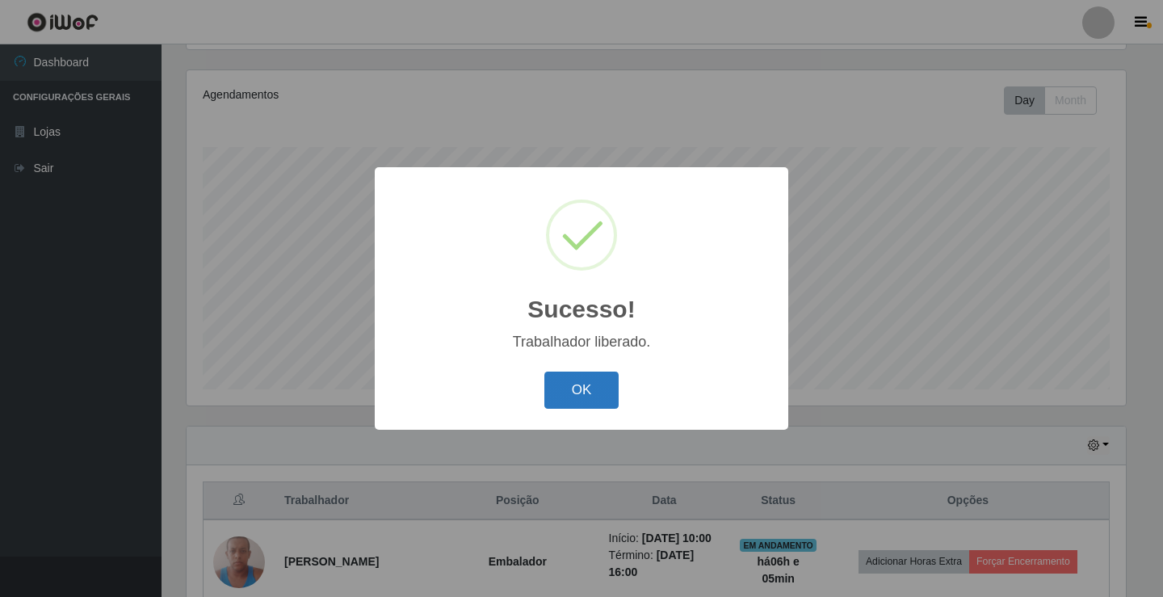
click at [575, 385] on button "OK" at bounding box center [581, 391] width 75 height 38
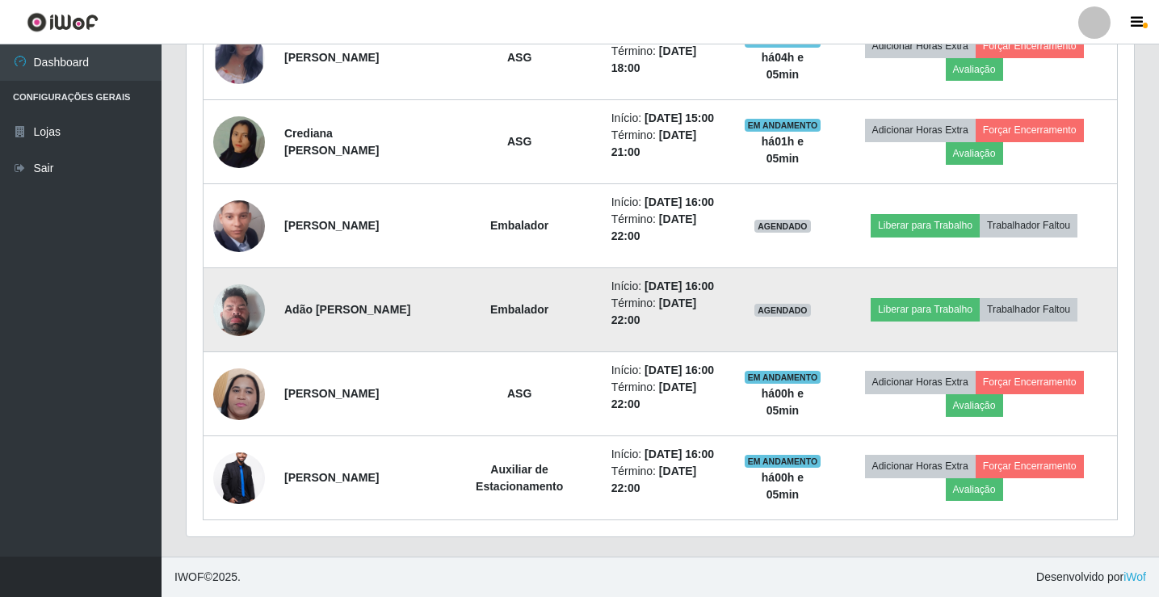
scroll to position [915, 0]
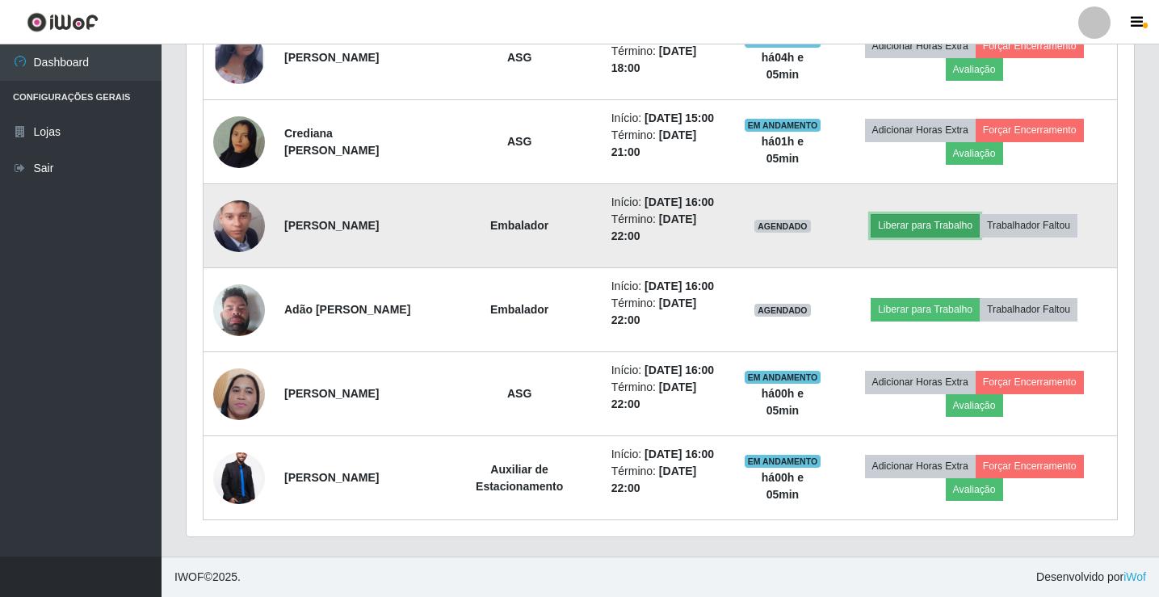
click at [932, 237] on button "Liberar para Trabalho" at bounding box center [925, 225] width 109 height 23
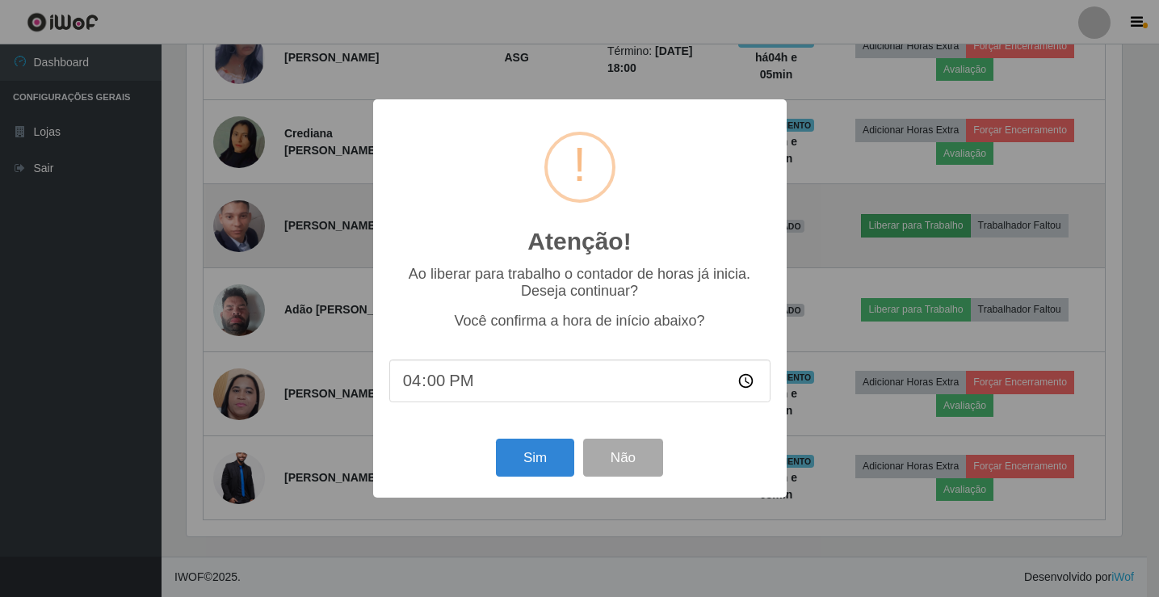
scroll to position [335, 939]
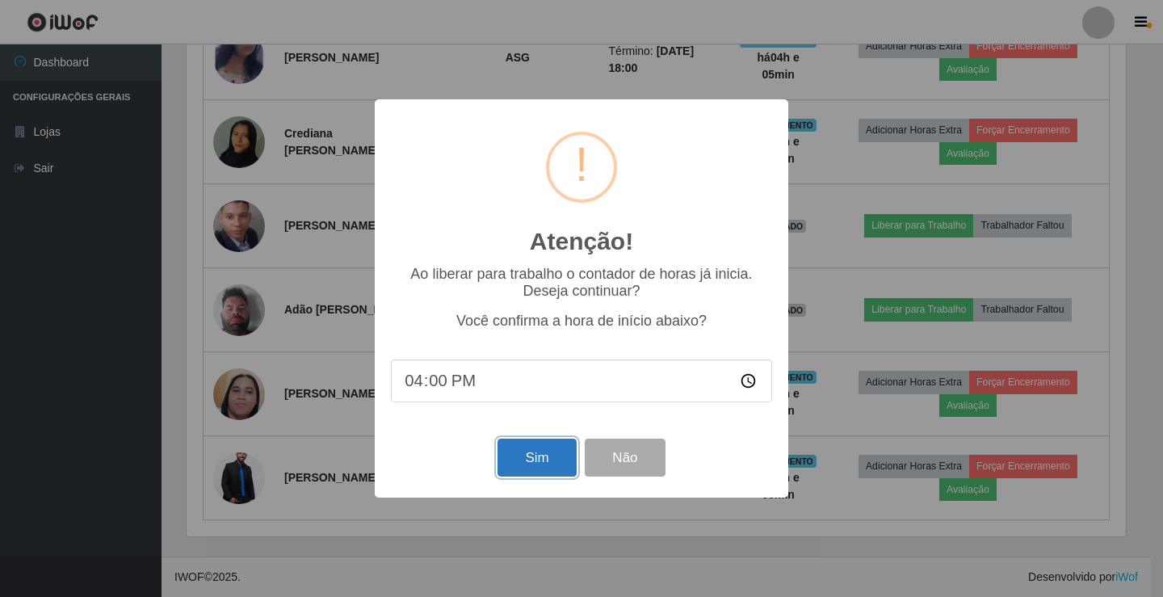
click at [552, 454] on button "Sim" at bounding box center [537, 458] width 78 height 38
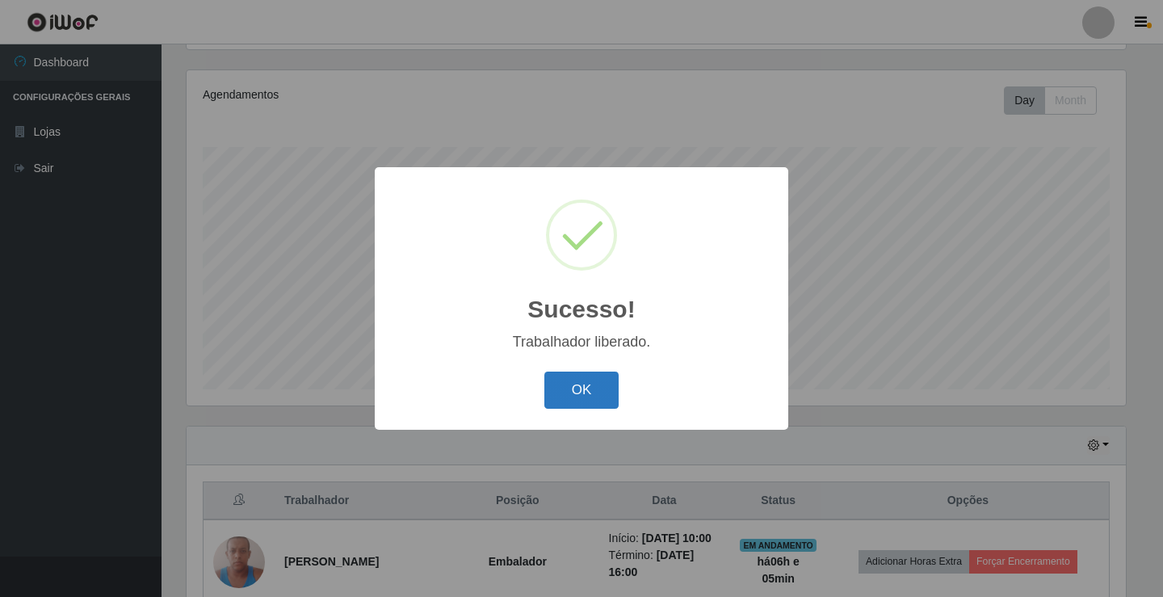
click at [573, 386] on button "OK" at bounding box center [581, 391] width 75 height 38
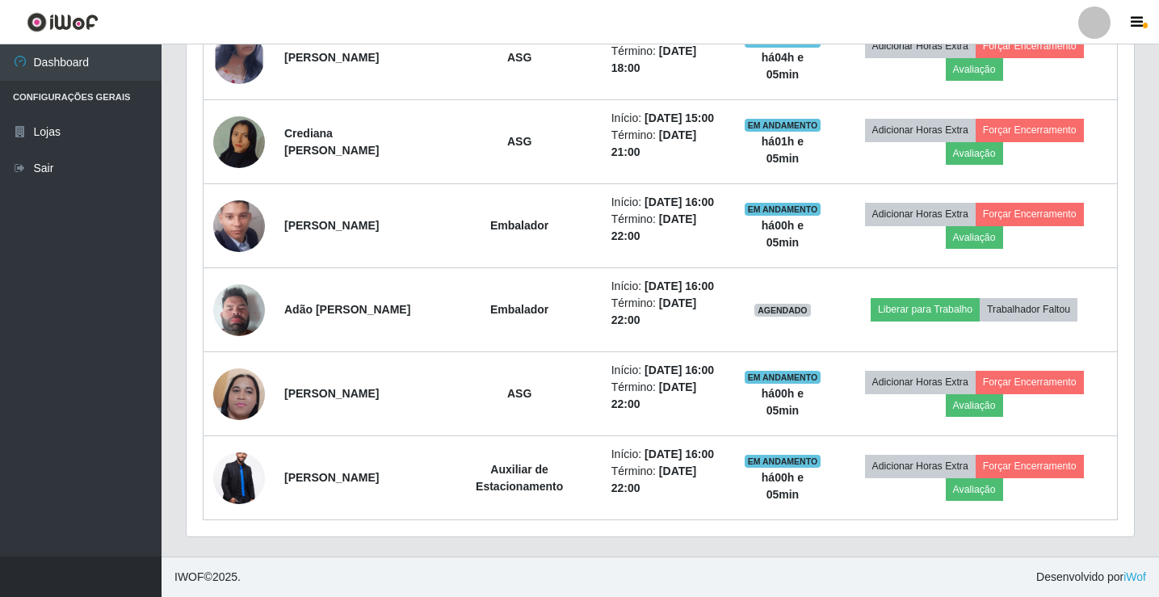
scroll to position [0, 0]
click at [74, 172] on link "Sair" at bounding box center [81, 168] width 162 height 36
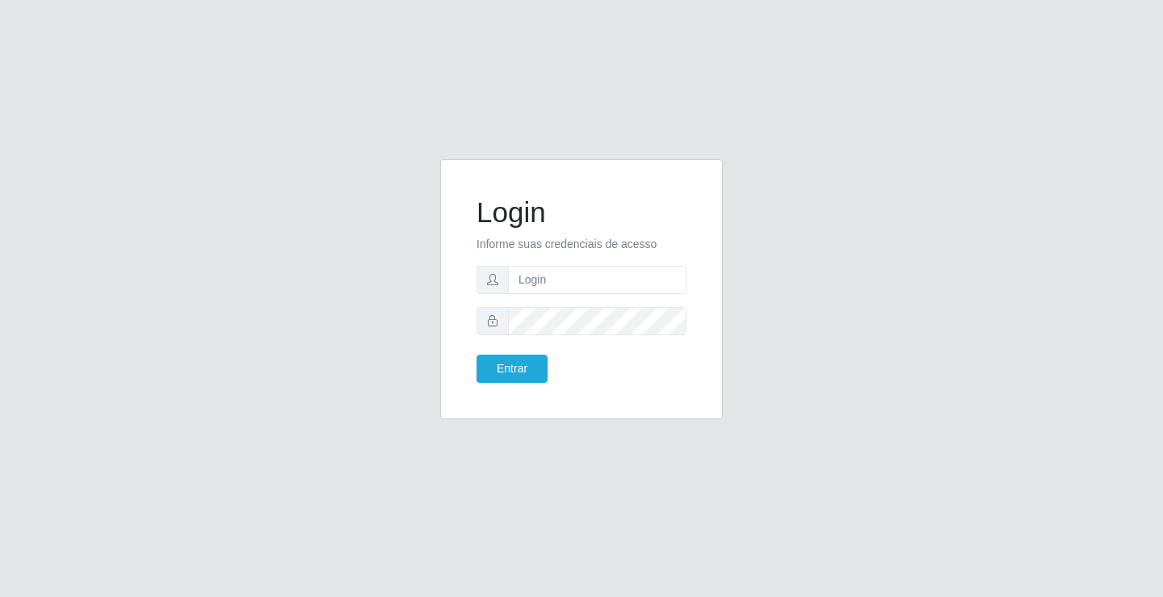
click at [884, 177] on div "Login Informe suas credenciais de acesso Entrar" at bounding box center [581, 298] width 921 height 279
